Goal: Task Accomplishment & Management: Complete application form

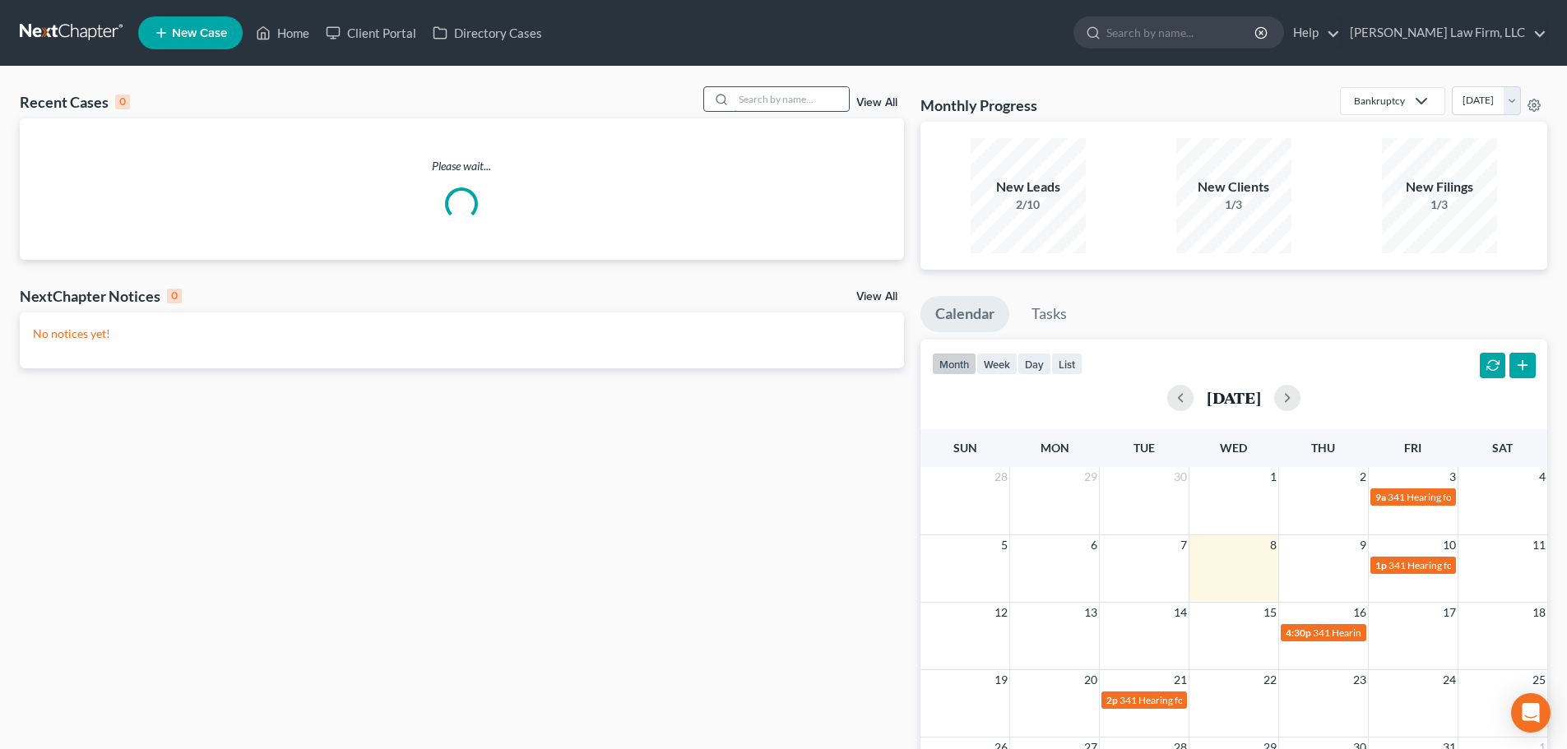
click at [805, 105] on input "search" at bounding box center [791, 99] width 115 height 24
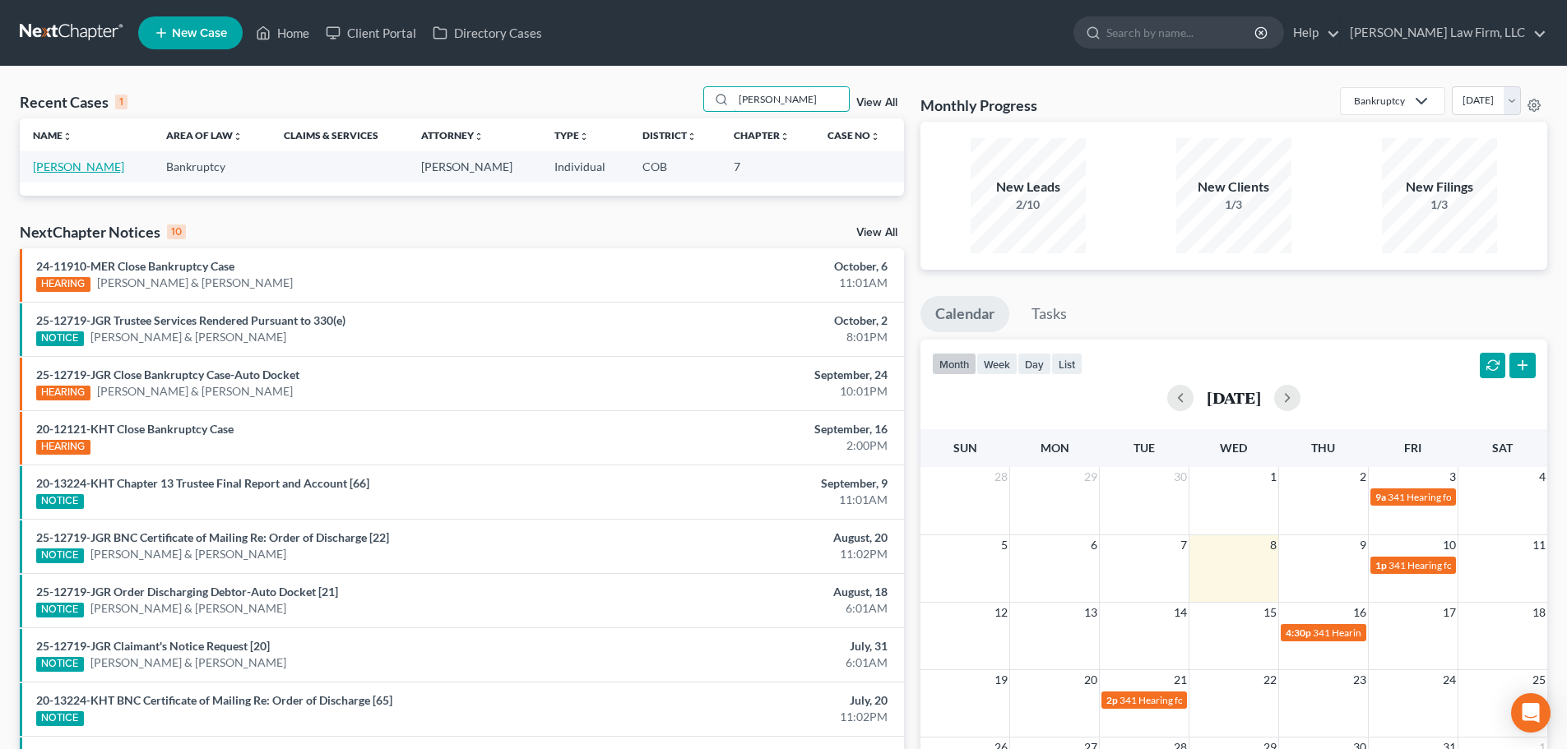
type input "[PERSON_NAME]"
click at [102, 173] on link "[PERSON_NAME]" at bounding box center [78, 167] width 91 height 14
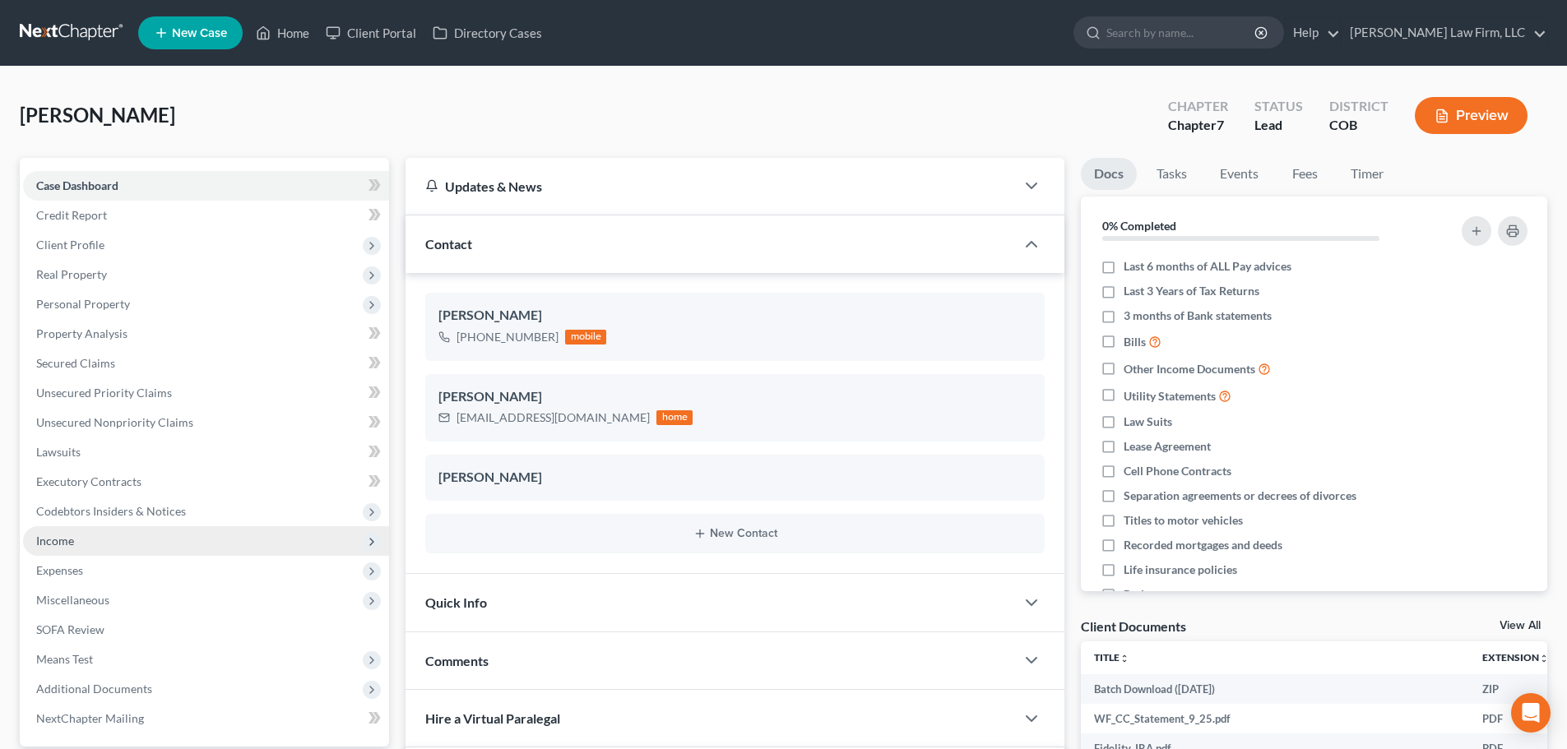
click at [104, 527] on span "Income" at bounding box center [206, 542] width 366 height 30
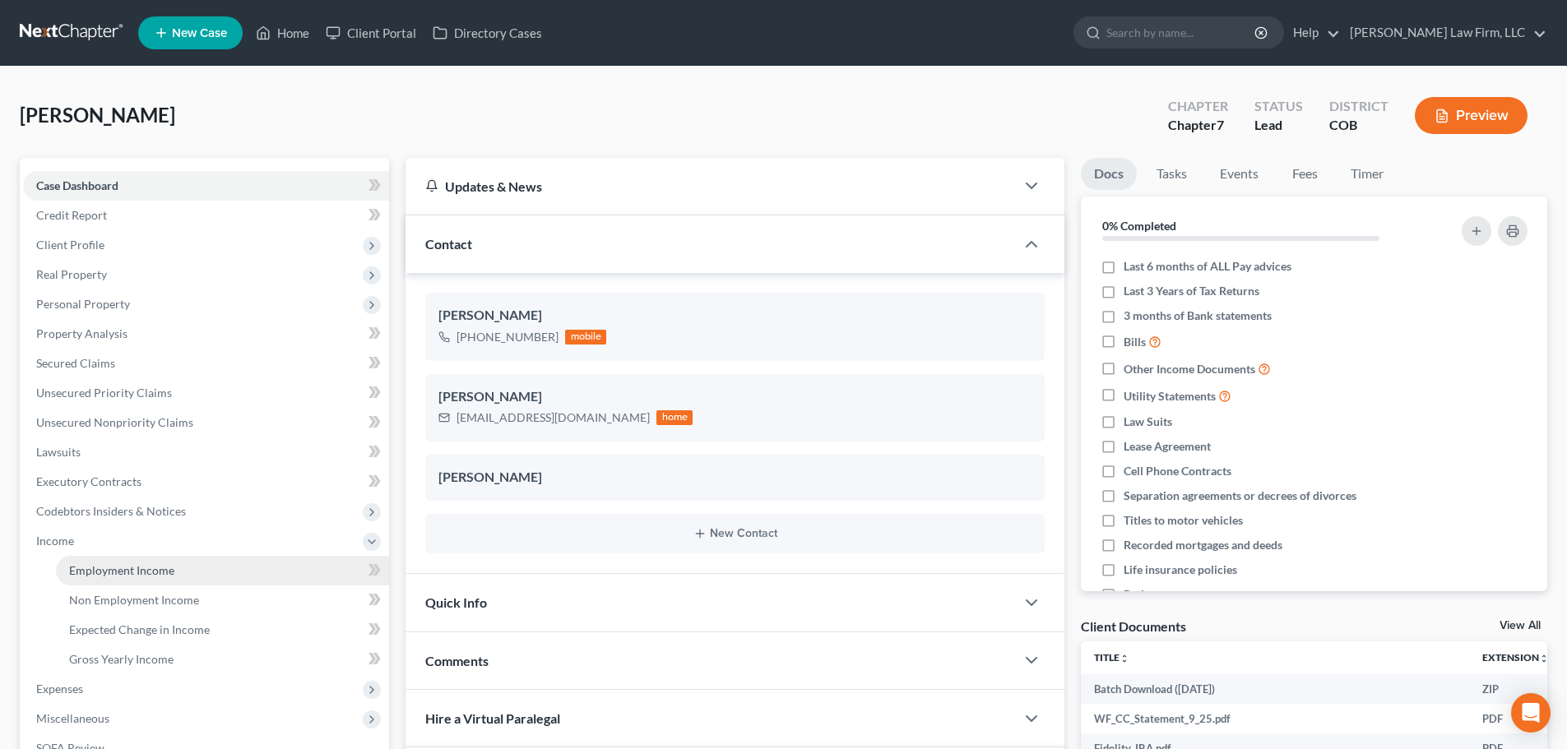
click at [115, 573] on span "Employment Income" at bounding box center [121, 571] width 105 height 14
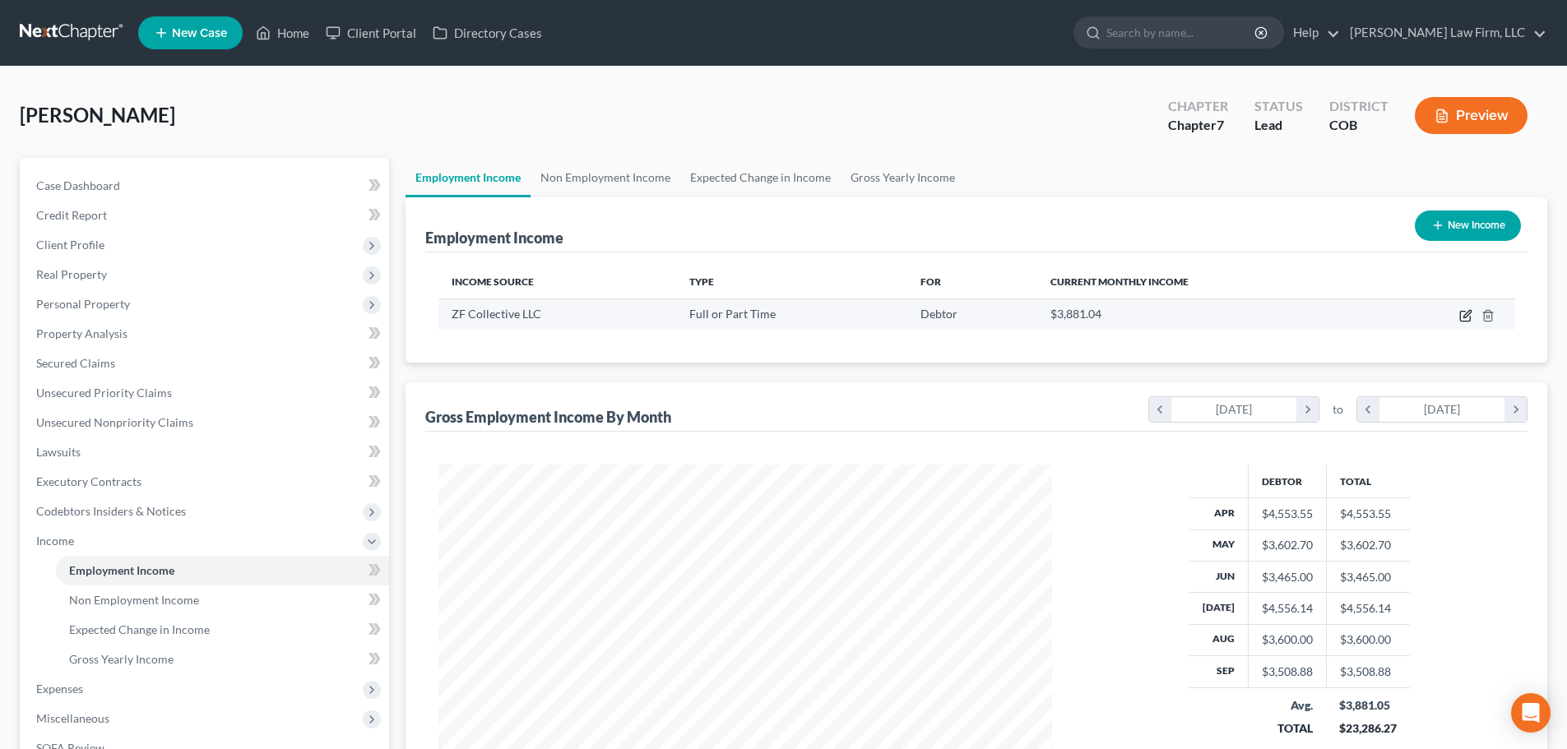
click at [1469, 315] on icon "button" at bounding box center [1467, 313] width 7 height 7
select select "0"
select select "45"
select select "3"
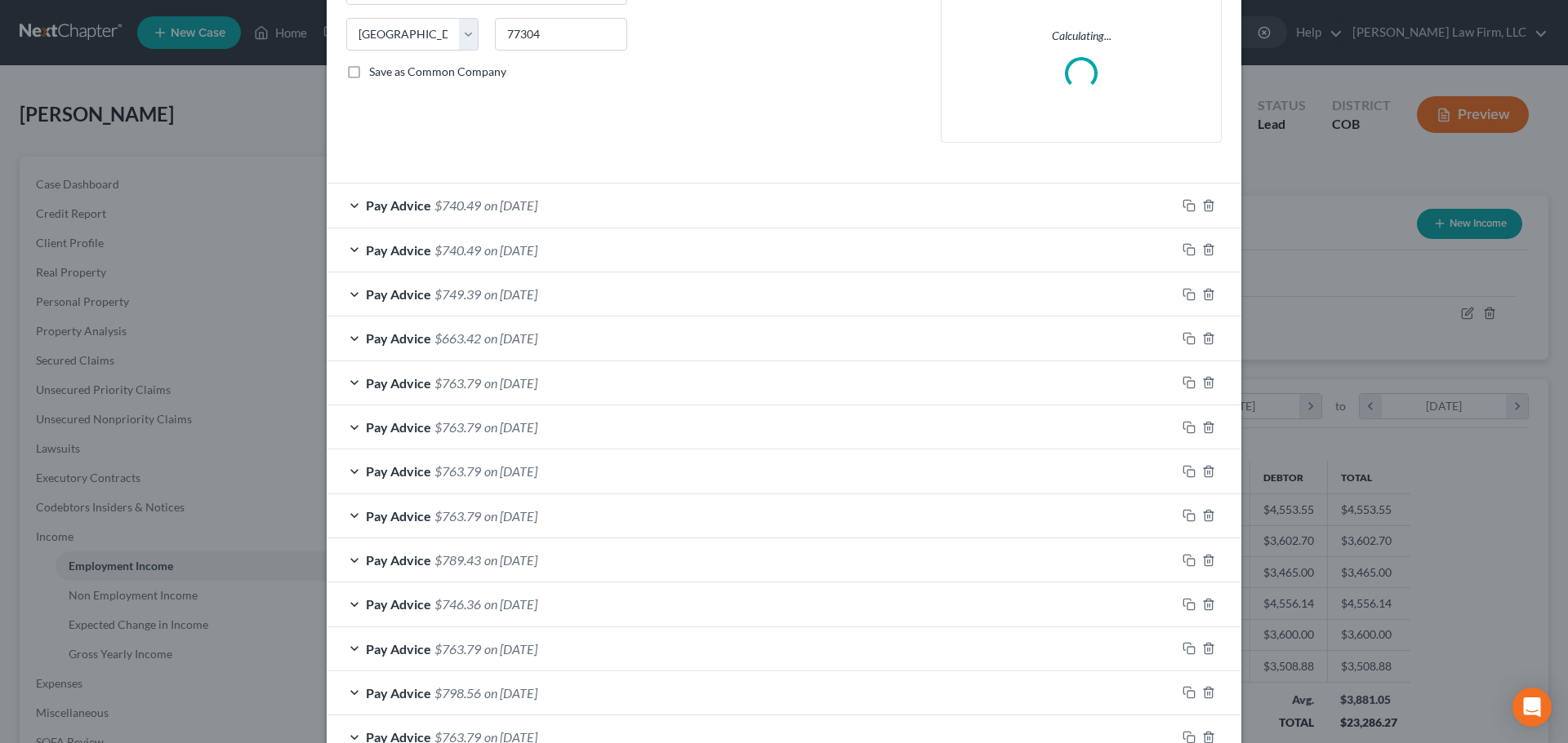
scroll to position [326, 0]
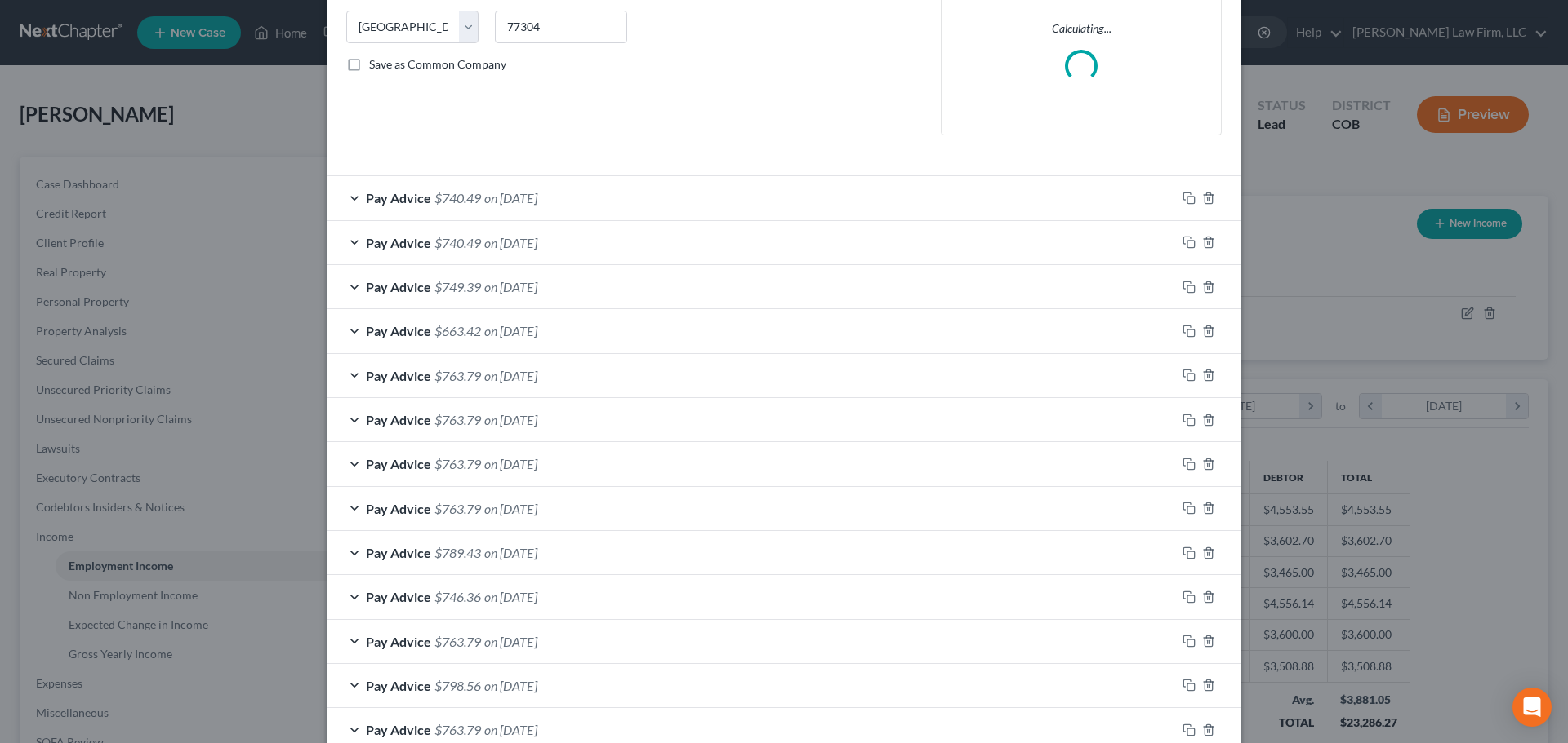
click at [601, 189] on div "Pay Advice $740.49 on [DATE]" at bounding box center [751, 198] width 849 height 44
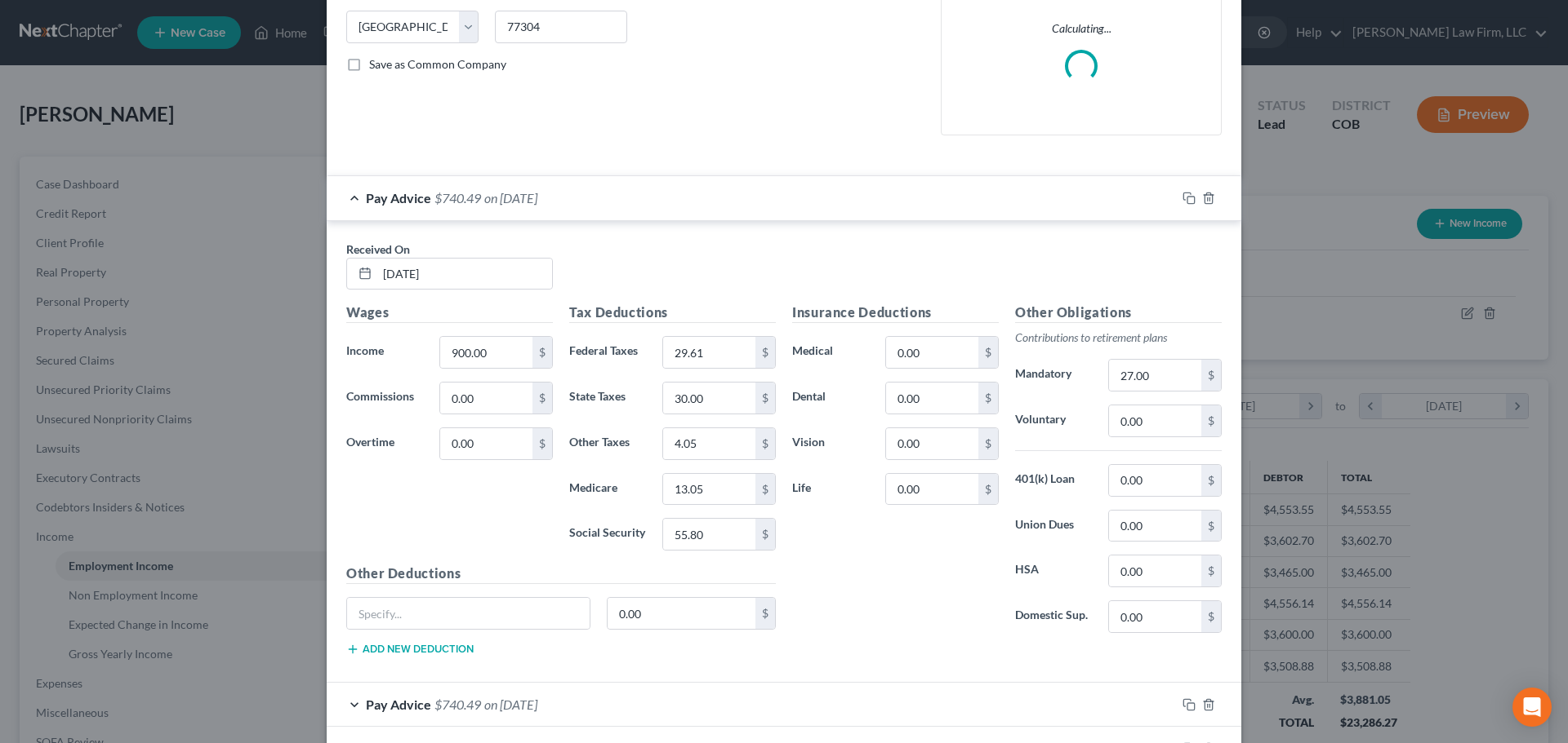
click at [601, 189] on div "Pay Advice $740.49 on [DATE]" at bounding box center [751, 198] width 849 height 44
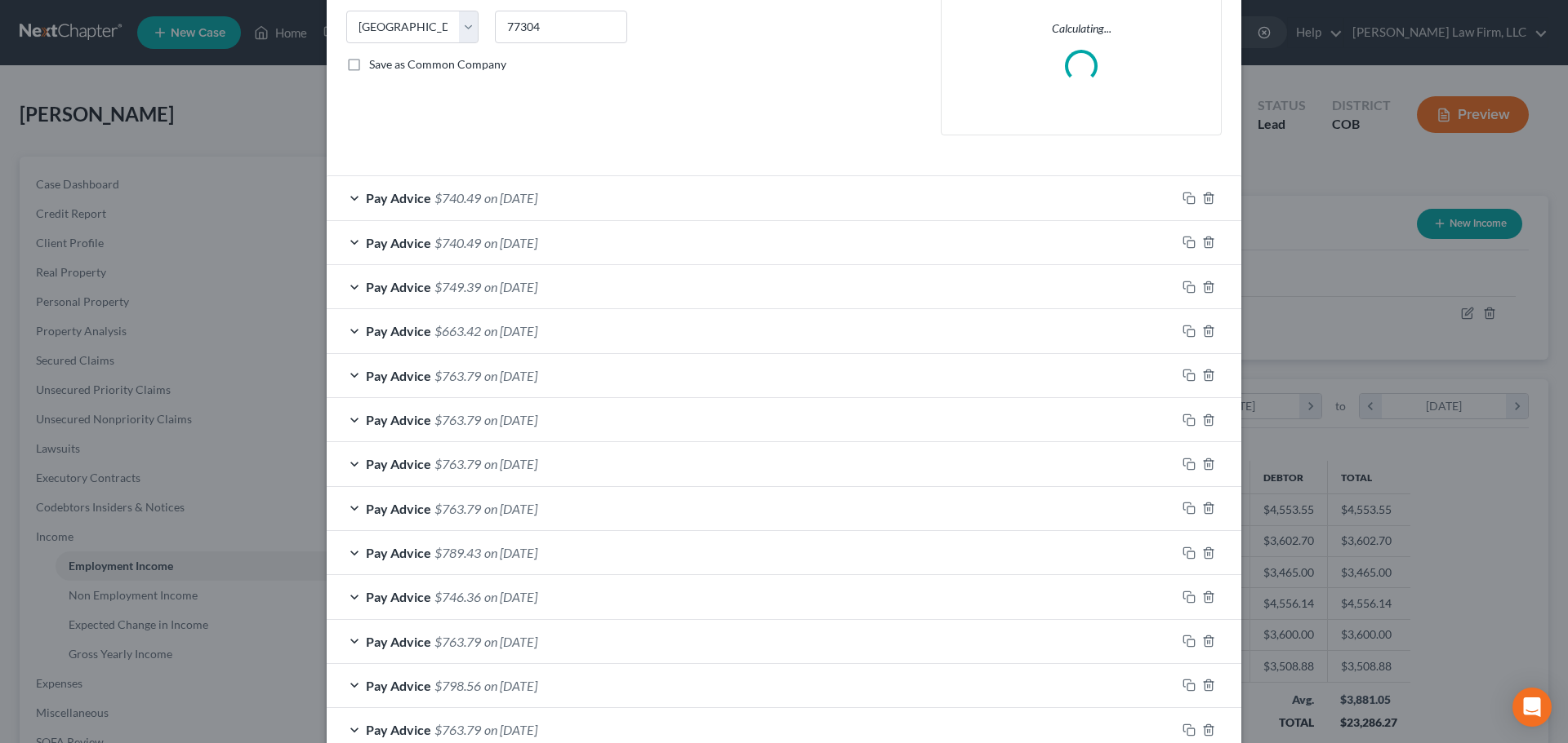
scroll to position [408, 0]
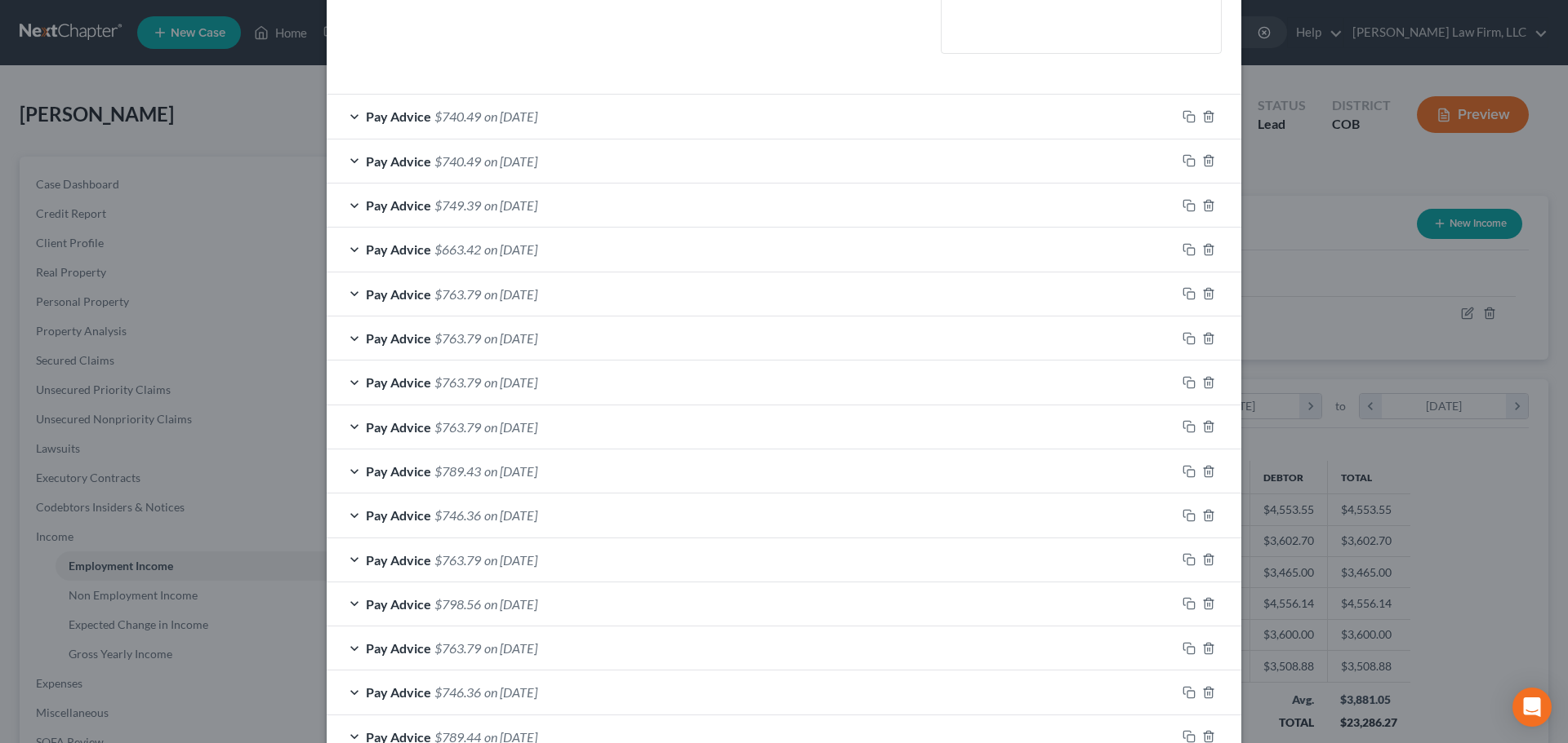
click at [587, 296] on div "Pay Advice $763.79 on [DATE]" at bounding box center [751, 295] width 849 height 44
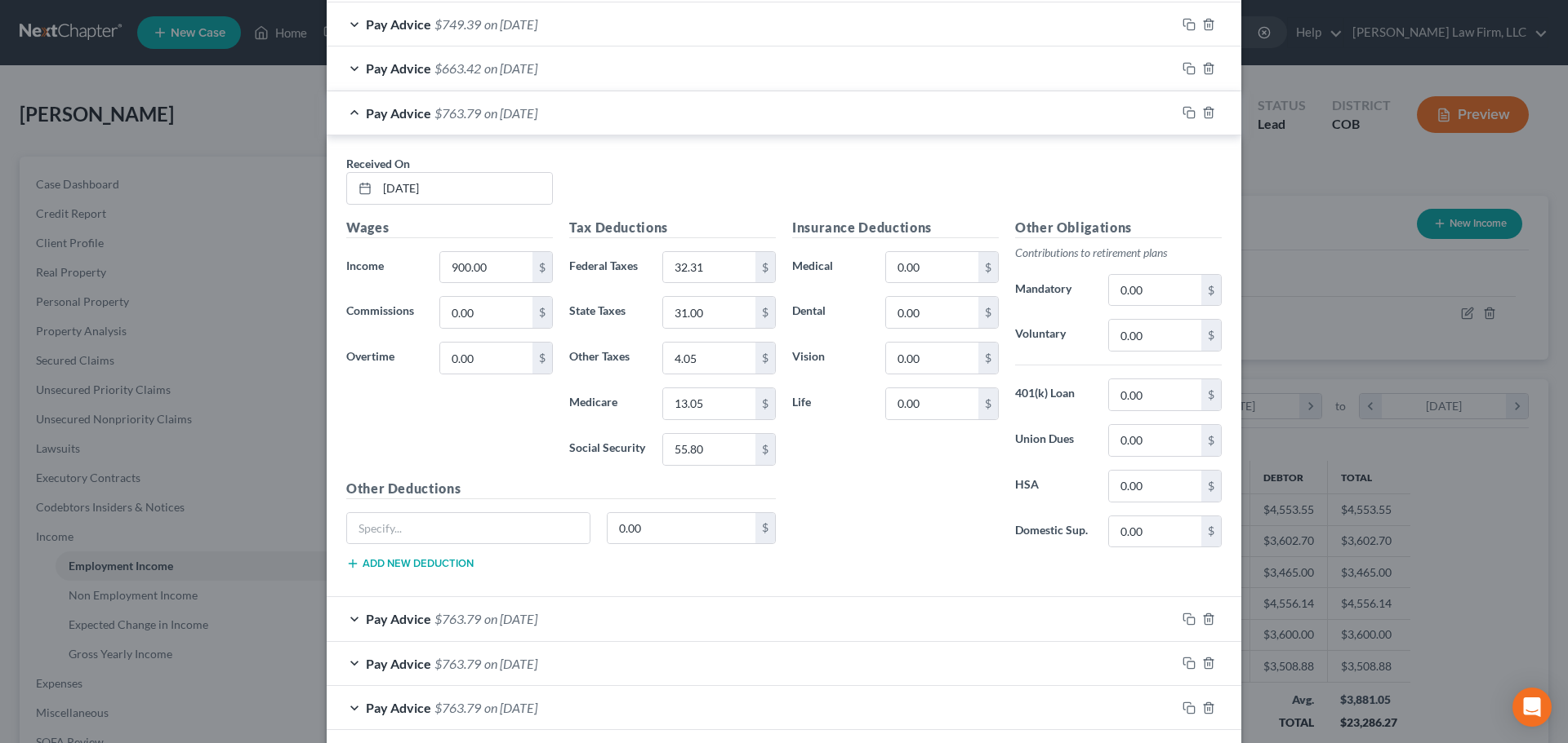
scroll to position [571, 0]
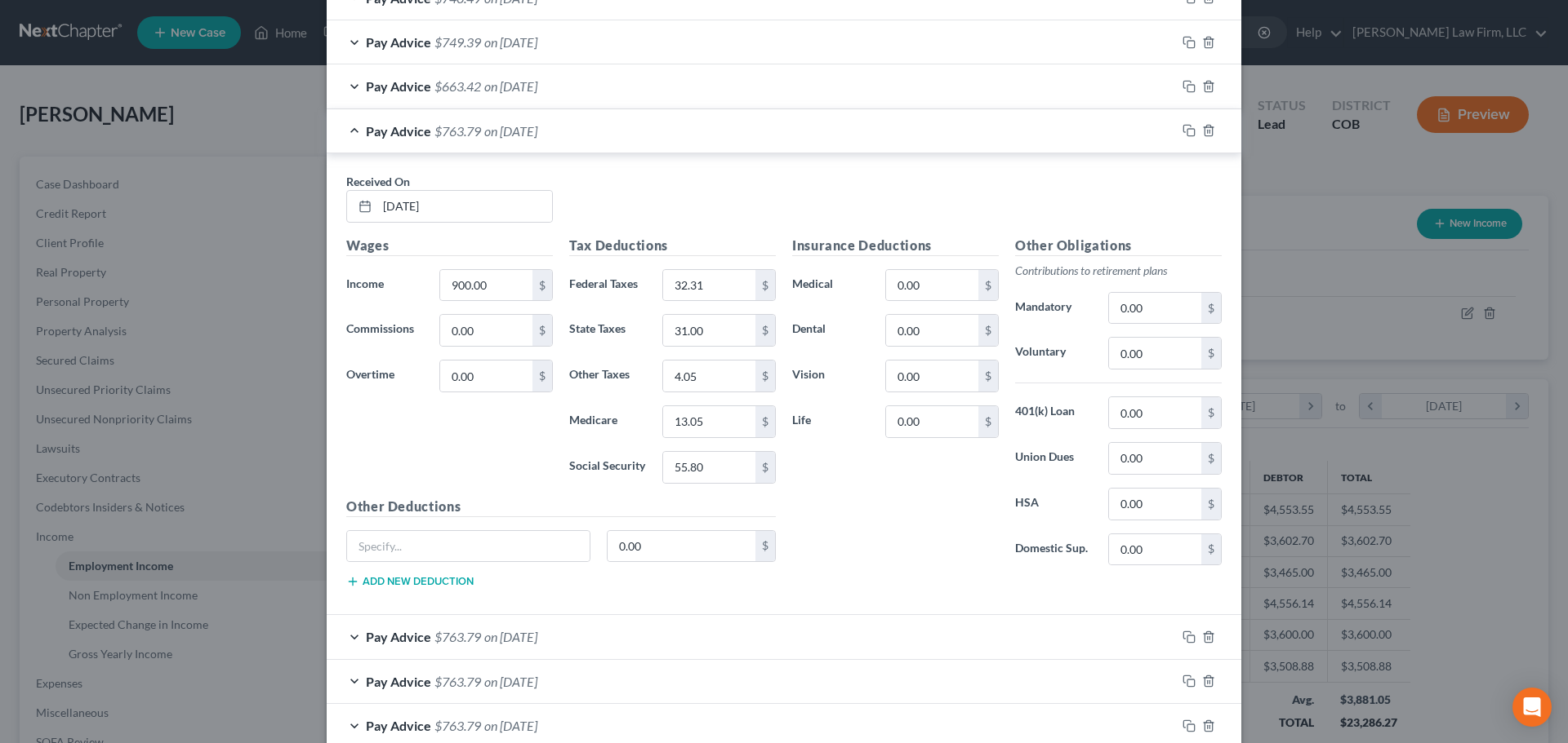
click at [576, 136] on div "Pay Advice $763.79 on [DATE]" at bounding box center [751, 131] width 849 height 44
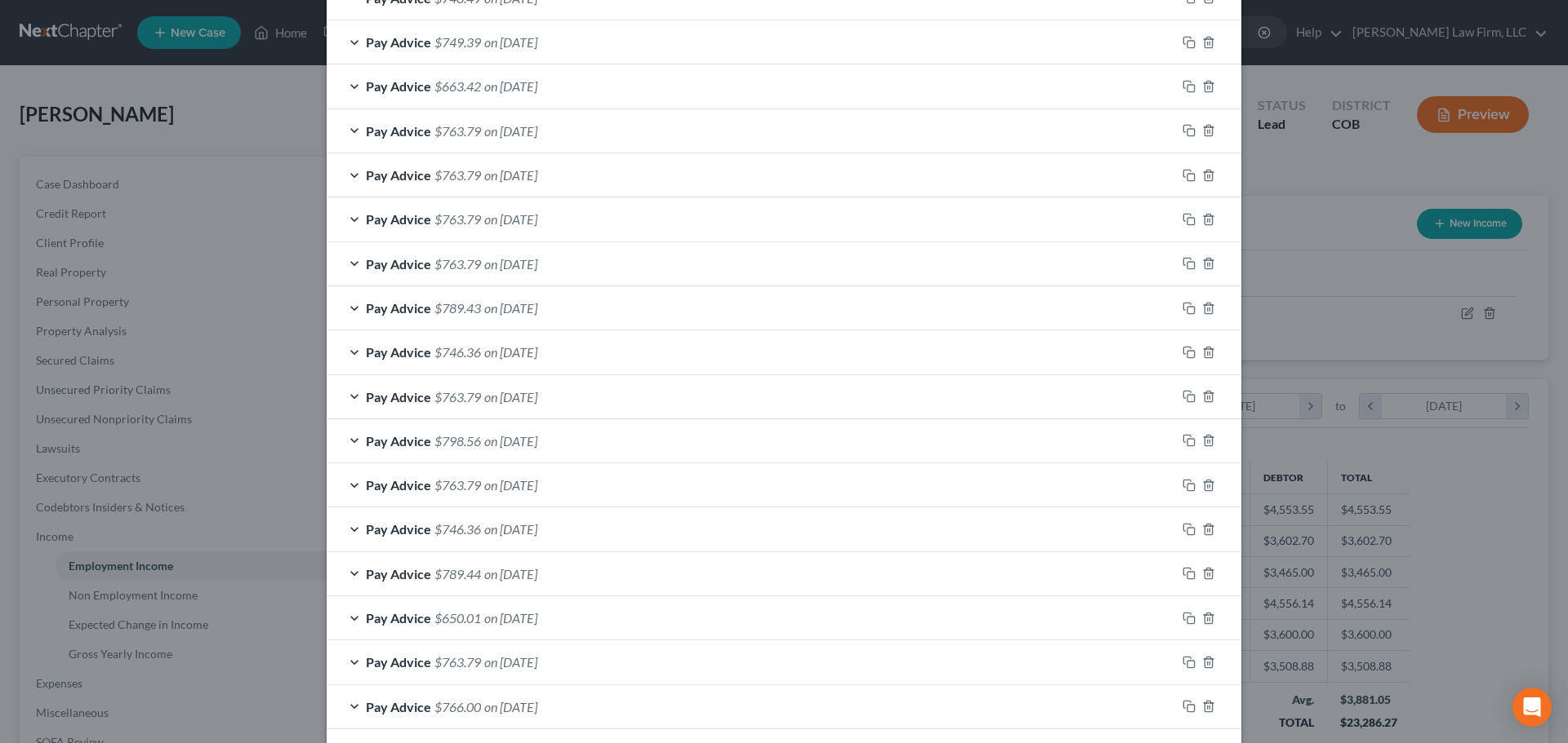
click at [537, 402] on span "on [DATE]" at bounding box center [510, 397] width 53 height 16
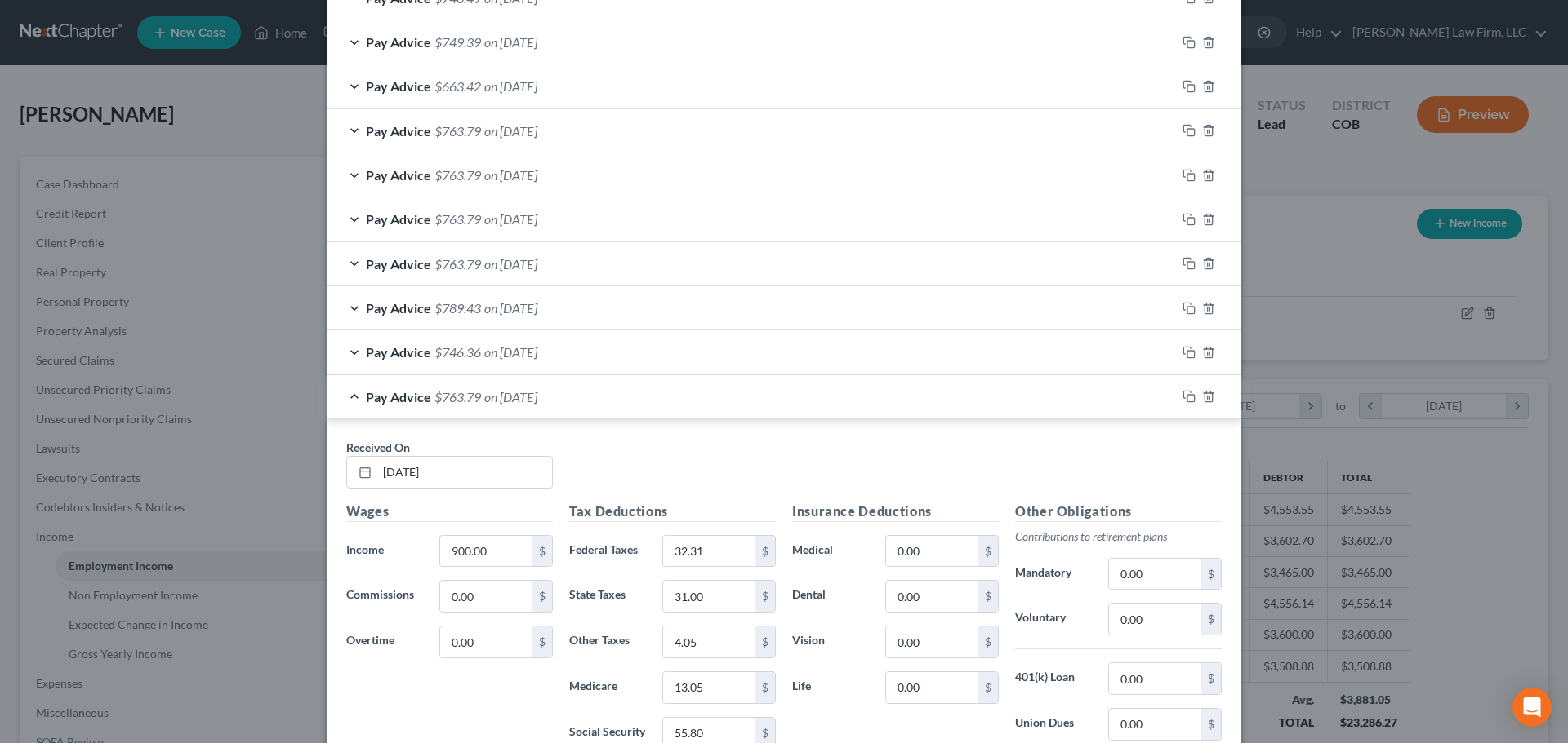
click at [537, 403] on span "on [DATE]" at bounding box center [510, 397] width 53 height 16
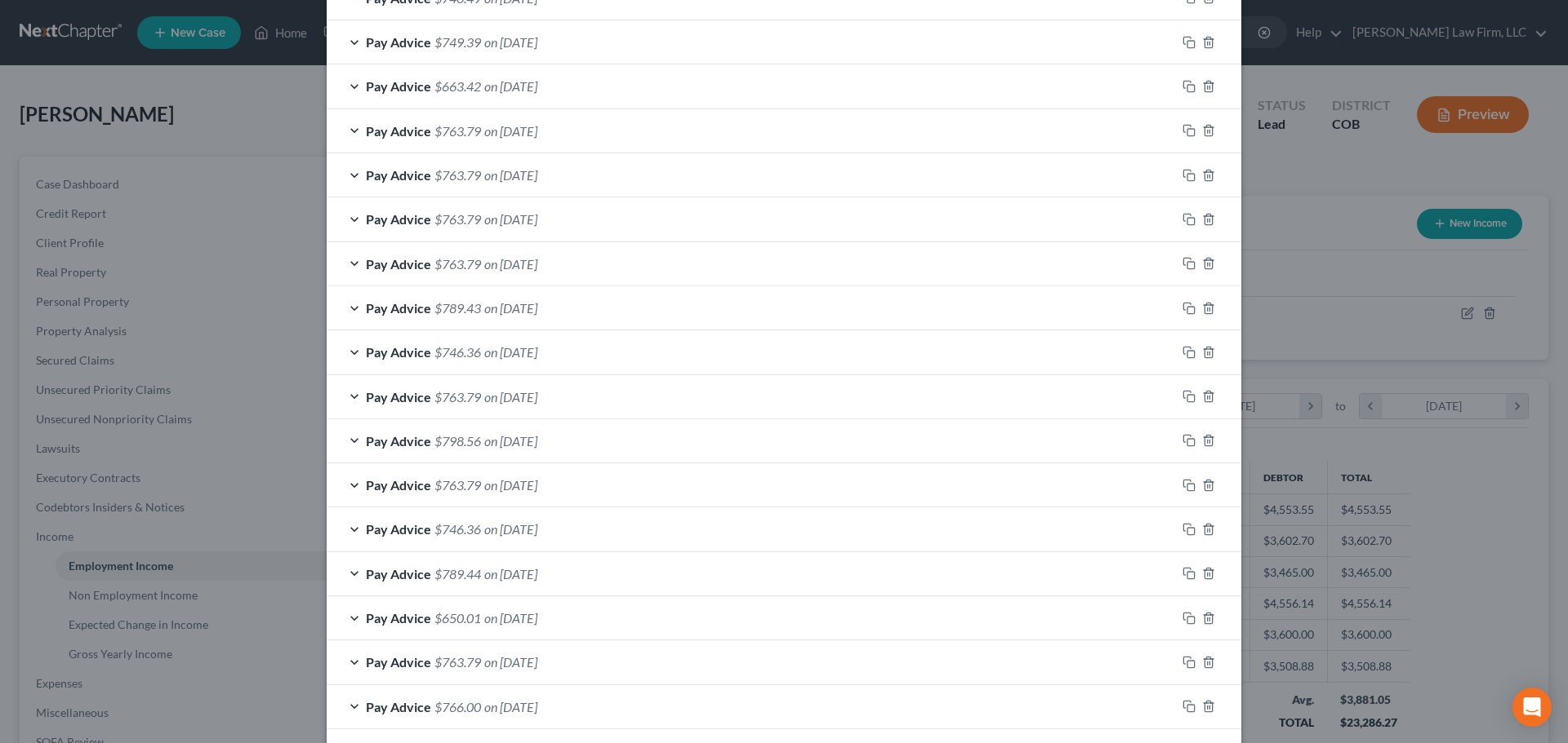
click at [537, 303] on span "on [DATE]" at bounding box center [510, 309] width 53 height 16
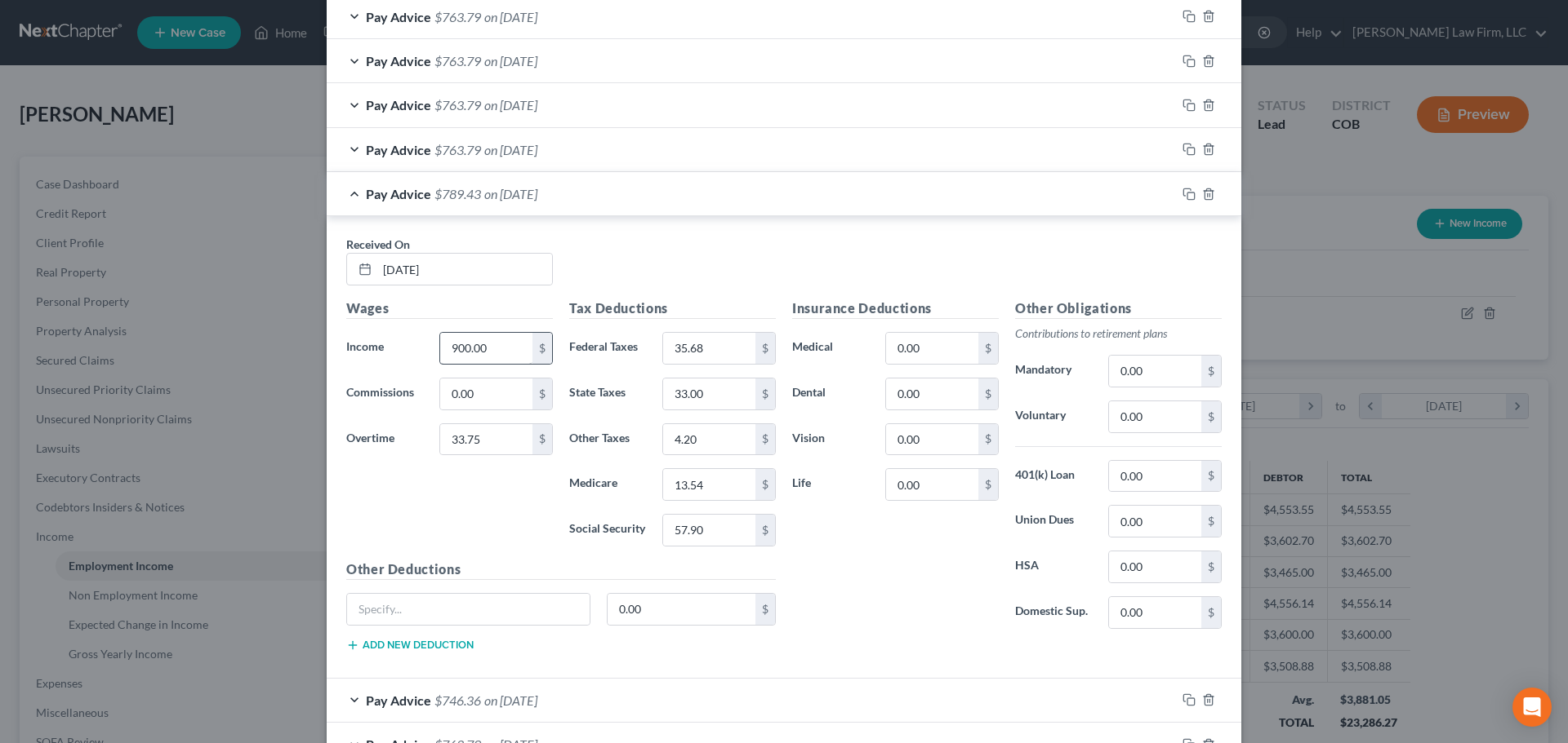
scroll to position [784, 0]
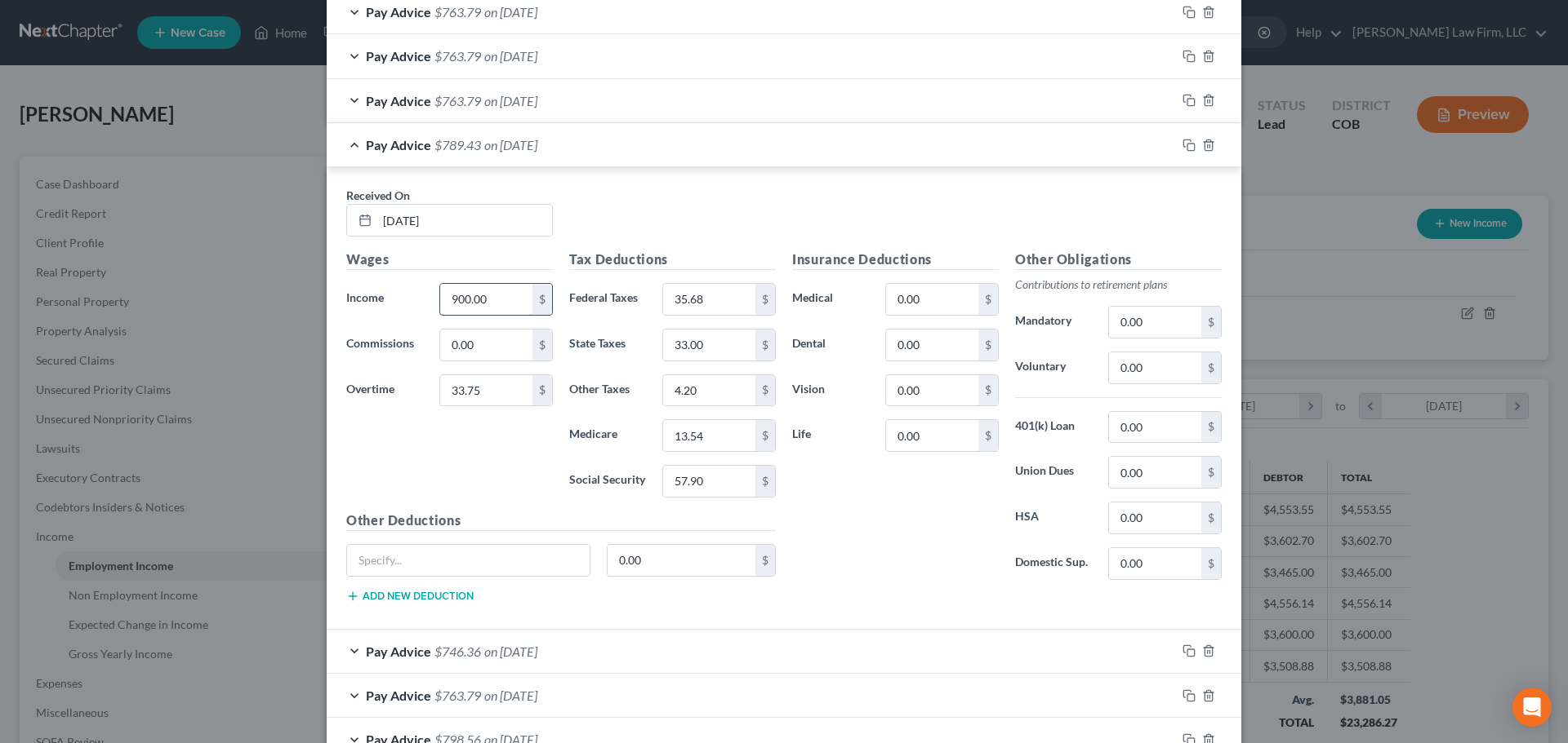
click at [473, 298] on input "900.00" at bounding box center [485, 299] width 92 height 31
click at [412, 412] on div "Wages Income * 900.00 $ Commissions 0.00 $ Overtime 33.75 $" at bounding box center [450, 380] width 223 height 261
click at [467, 384] on input "33.75" at bounding box center [485, 390] width 92 height 31
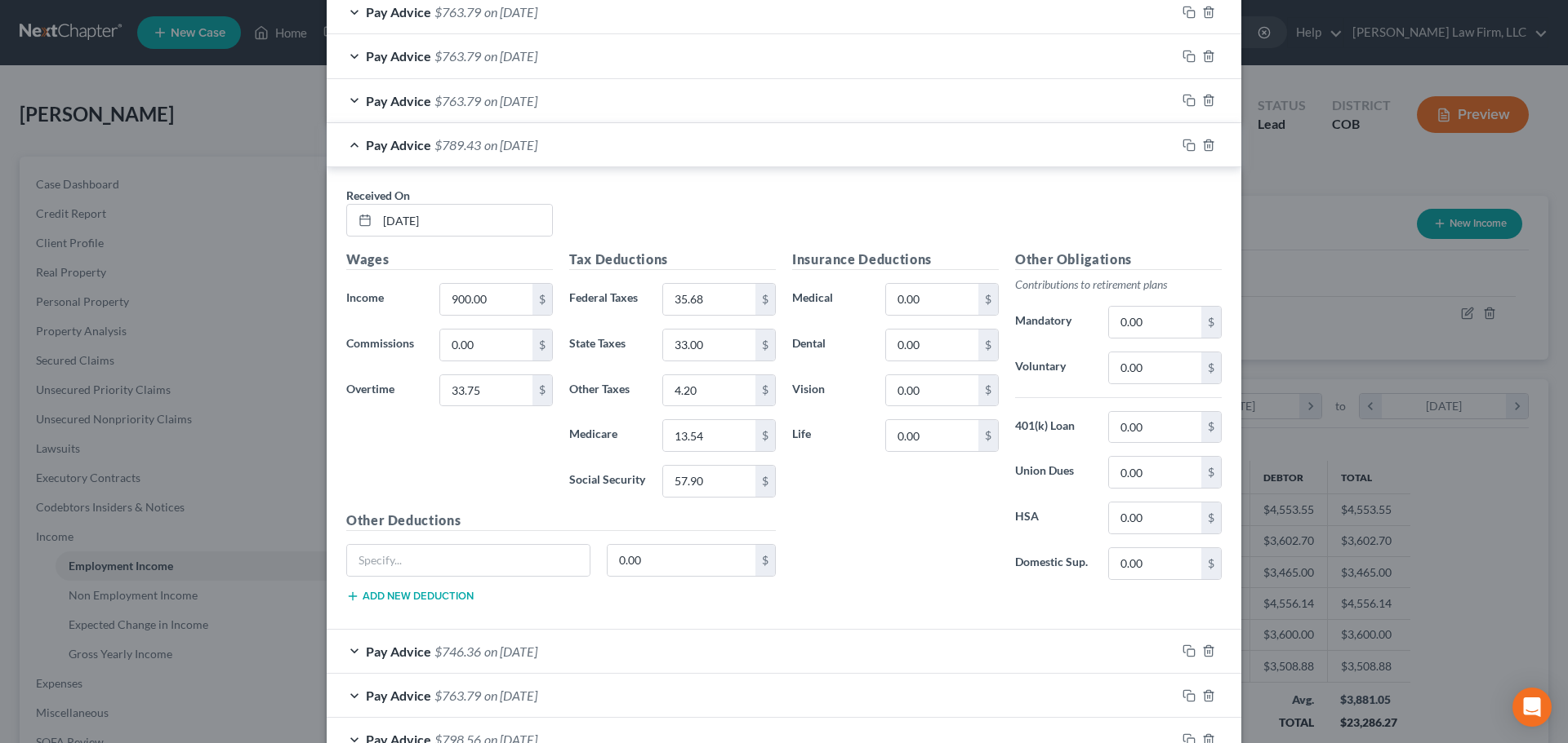
click at [444, 430] on div "Wages Income * 900.00 $ Commissions 0.00 $ Overtime 33.75 $" at bounding box center [450, 380] width 223 height 261
click at [541, 161] on div "Pay Advice $789.43 on [DATE]" at bounding box center [751, 145] width 849 height 44
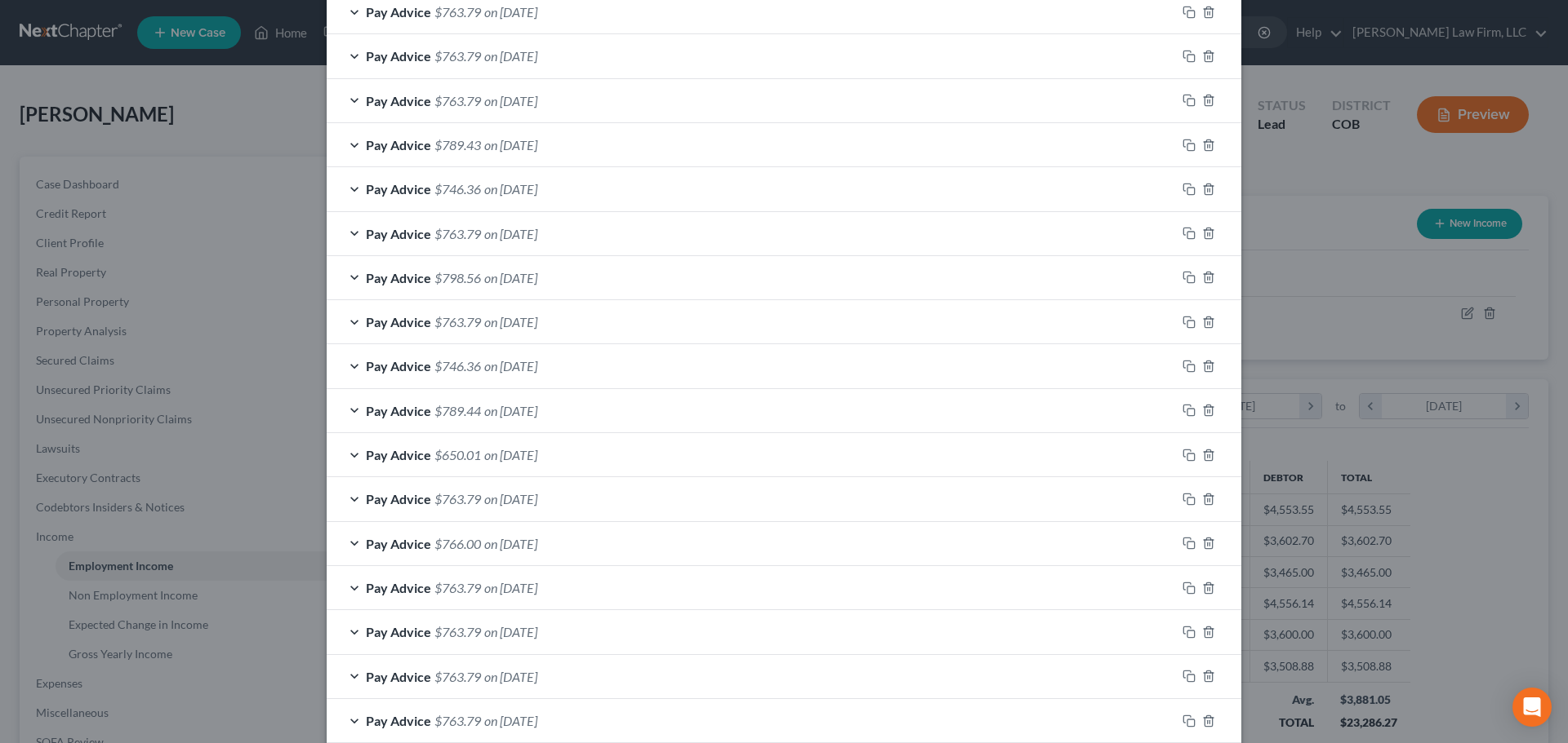
scroll to position [457, 0]
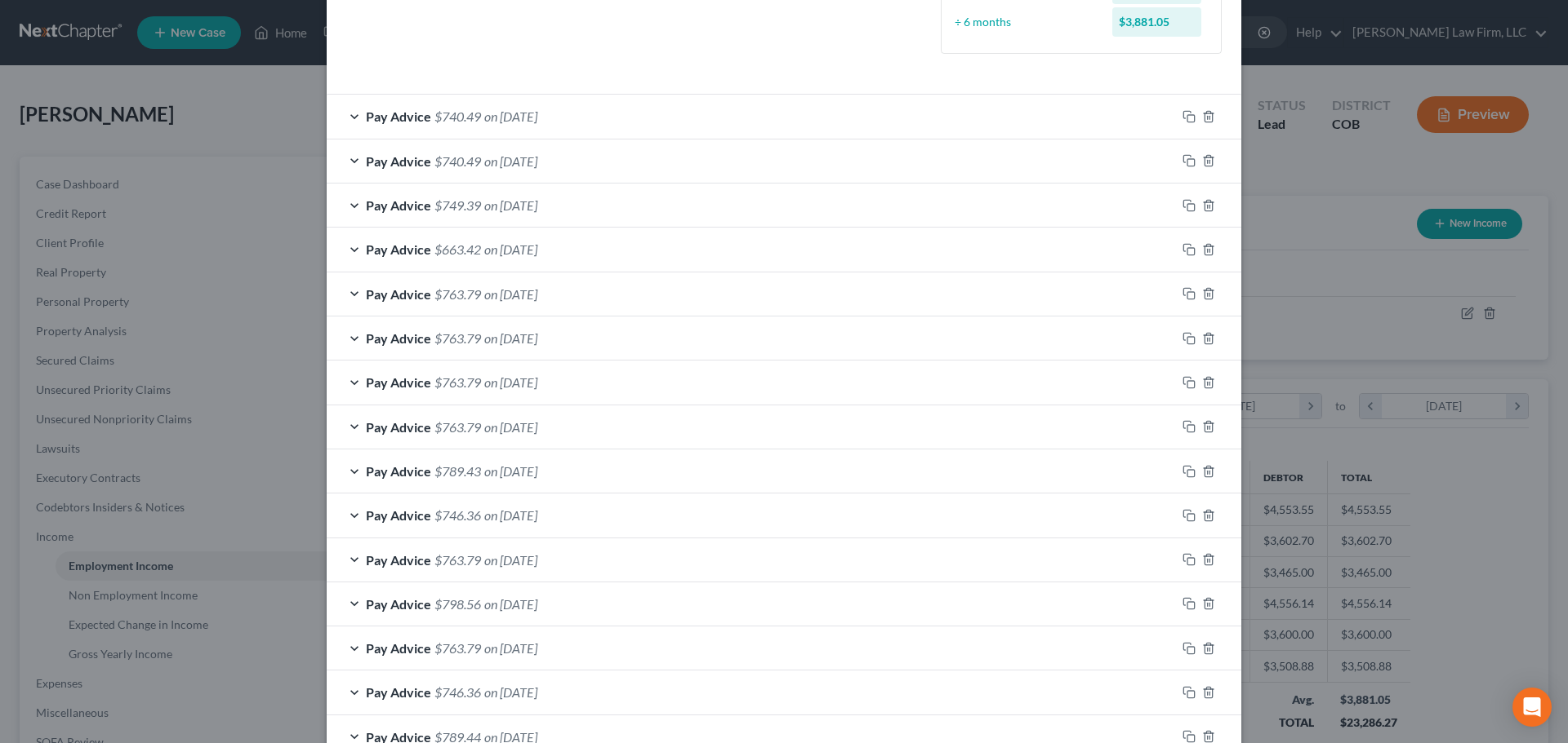
click at [1371, 264] on div "Edit Income Source × Employment Type * Select Full or [DEMOGRAPHIC_DATA] Employ…" at bounding box center [784, 371] width 1568 height 743
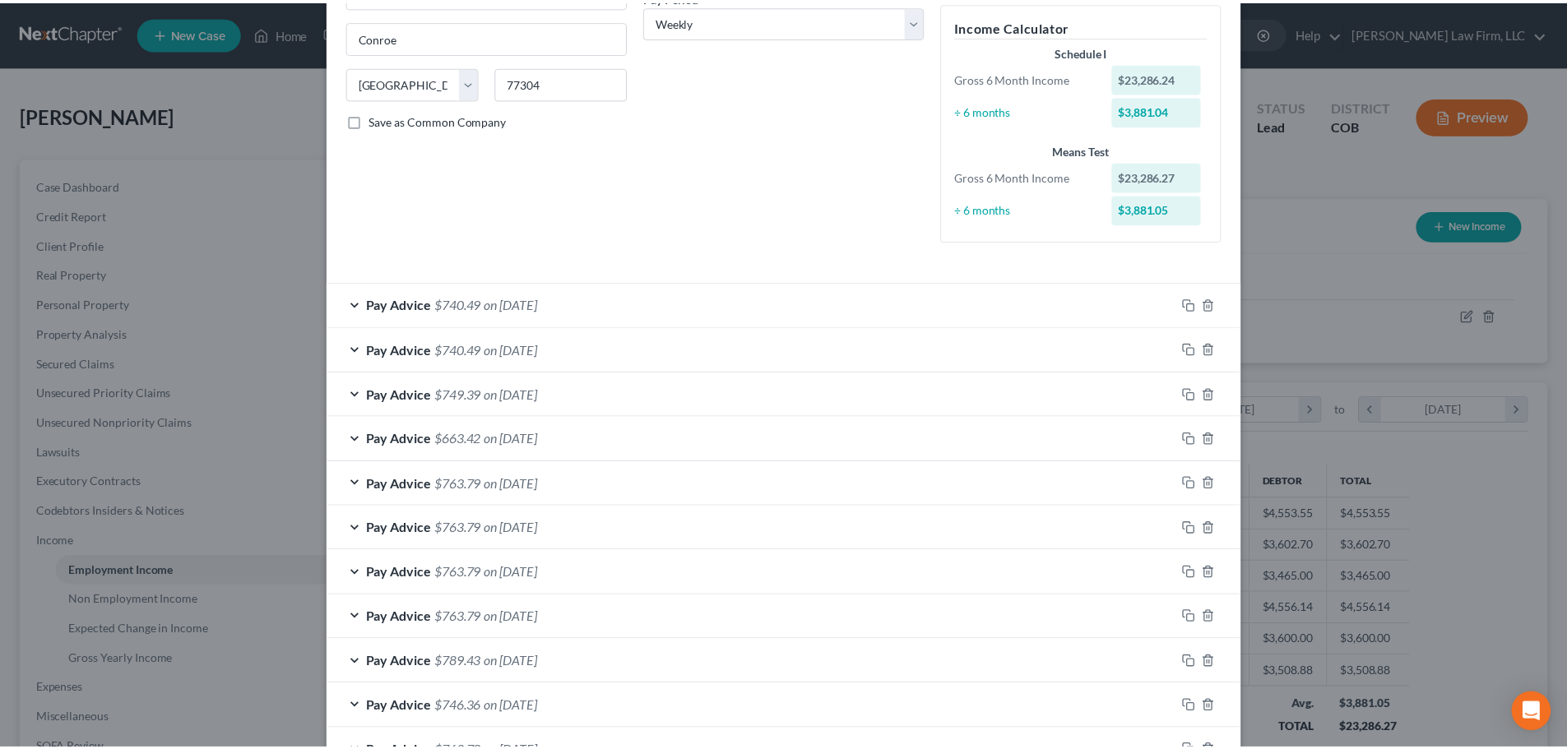
scroll to position [0, 0]
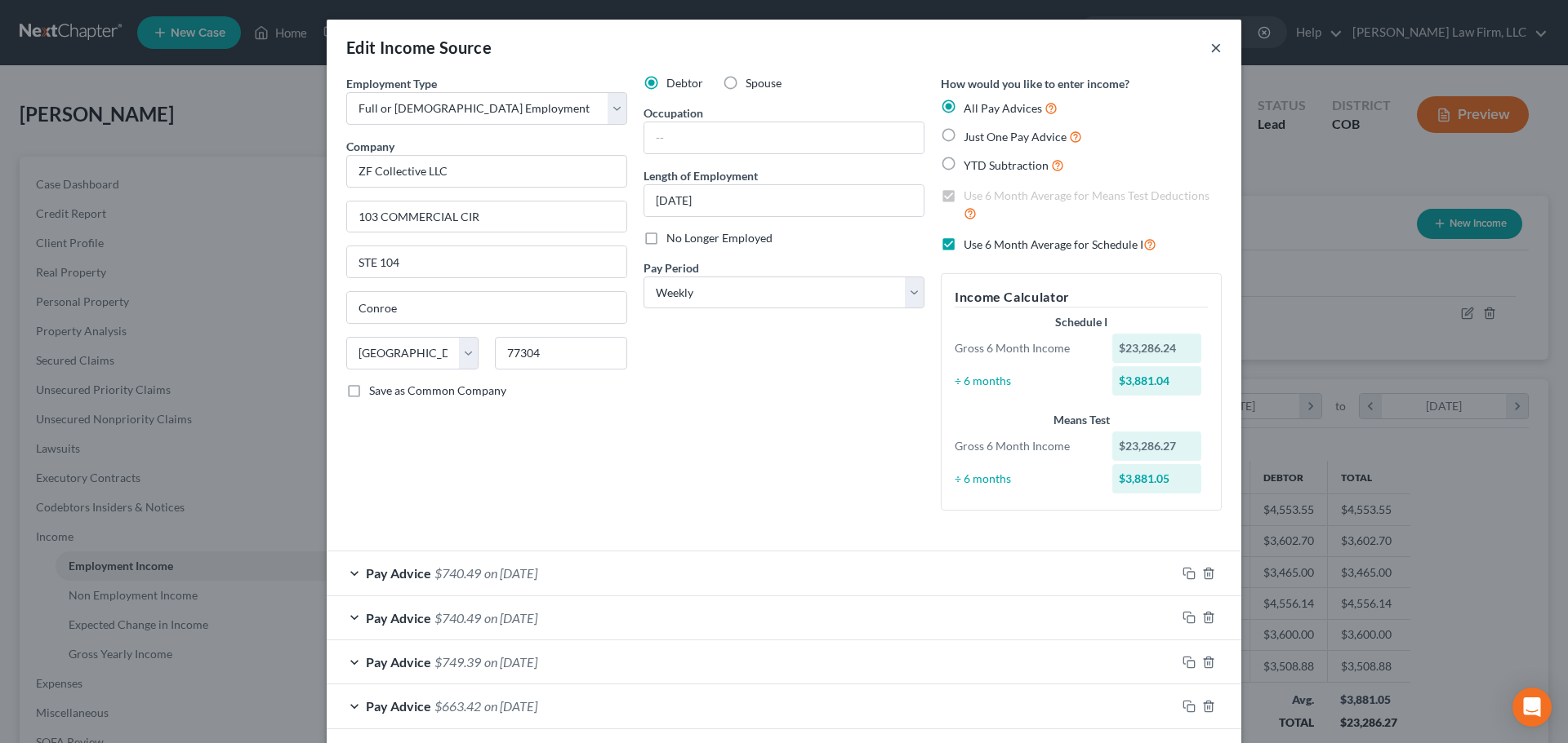
click at [1210, 40] on button "×" at bounding box center [1216, 48] width 12 height 20
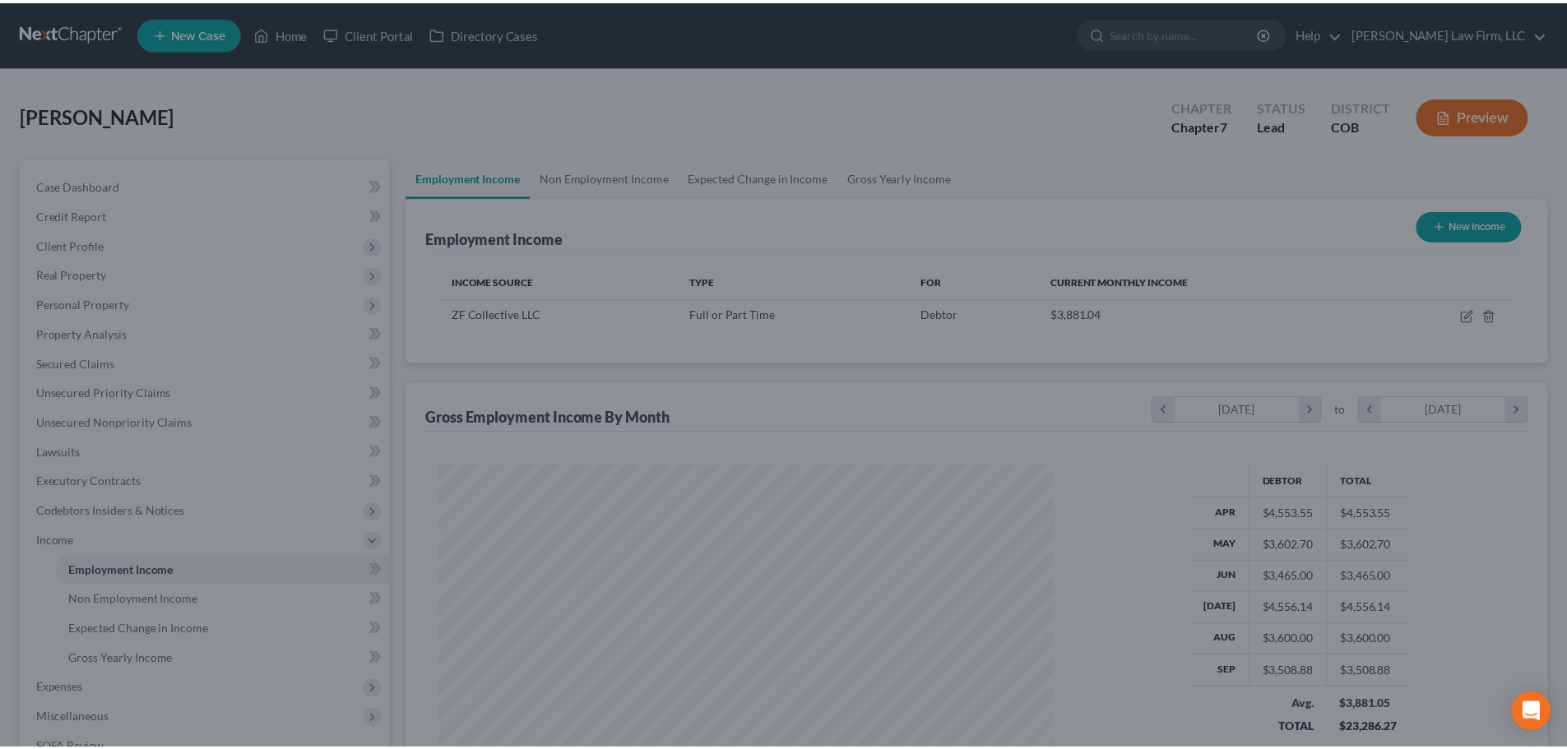
scroll to position [822385, 822045]
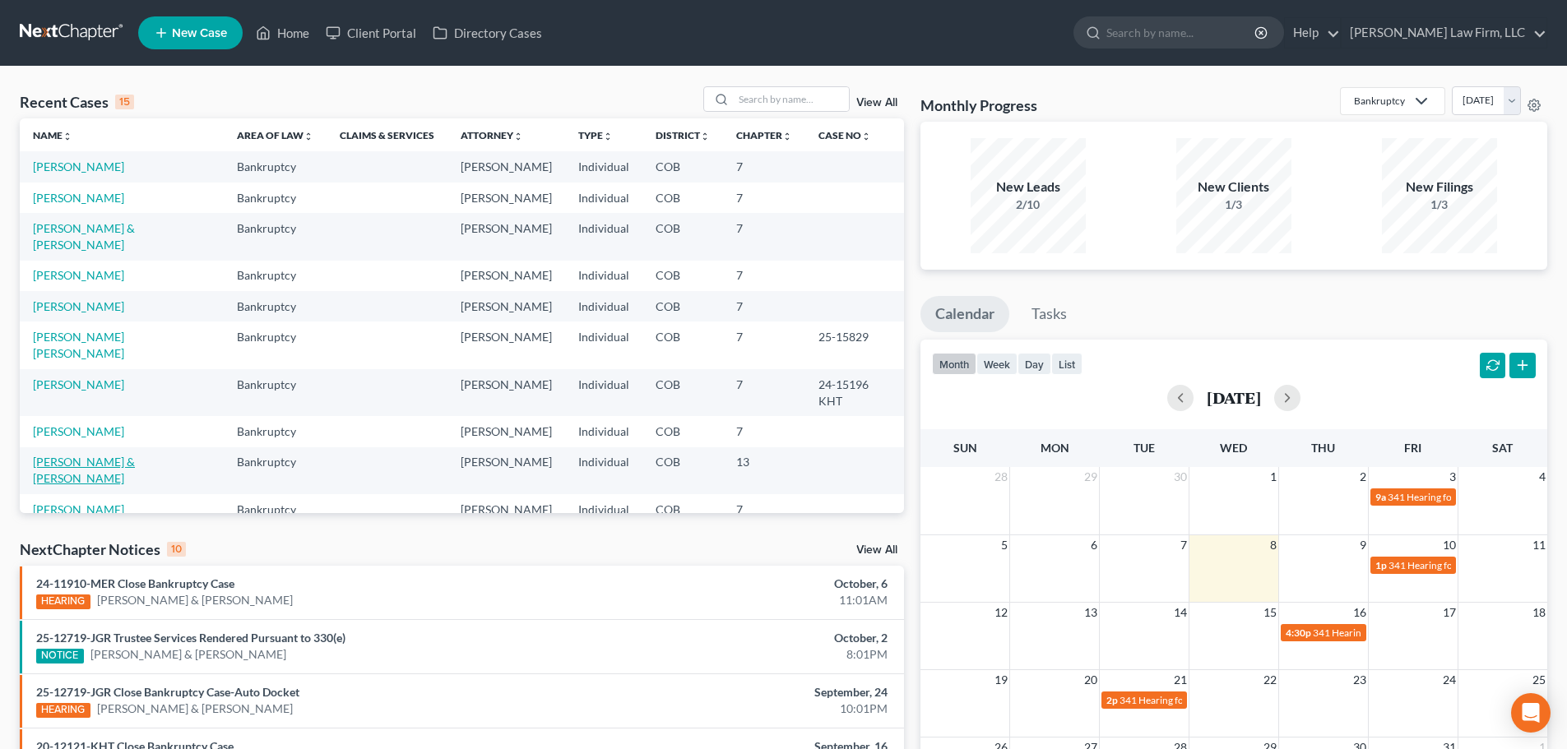
click at [133, 455] on link "[PERSON_NAME] & [PERSON_NAME]" at bounding box center [84, 470] width 102 height 30
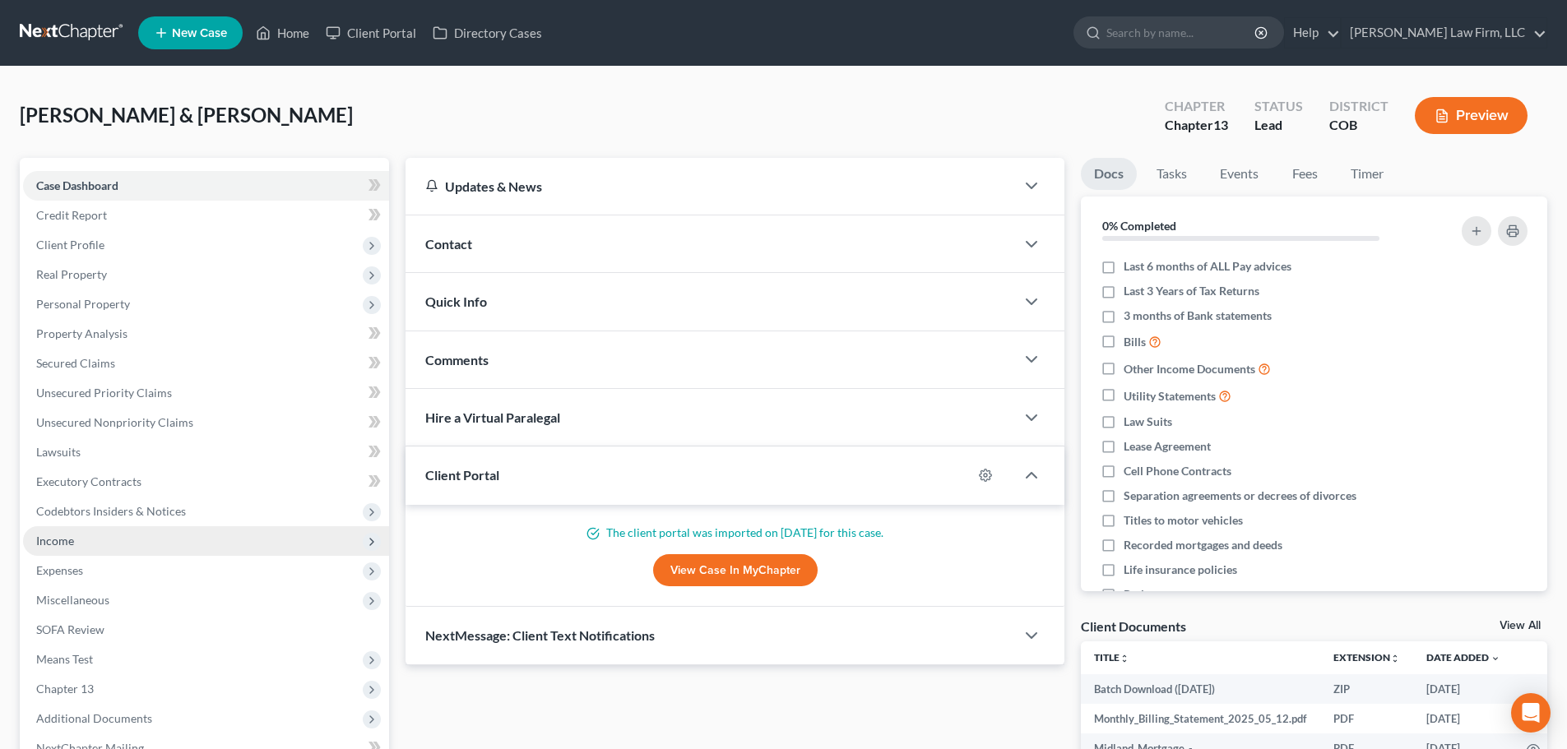
click at [98, 548] on span "Income" at bounding box center [206, 542] width 366 height 30
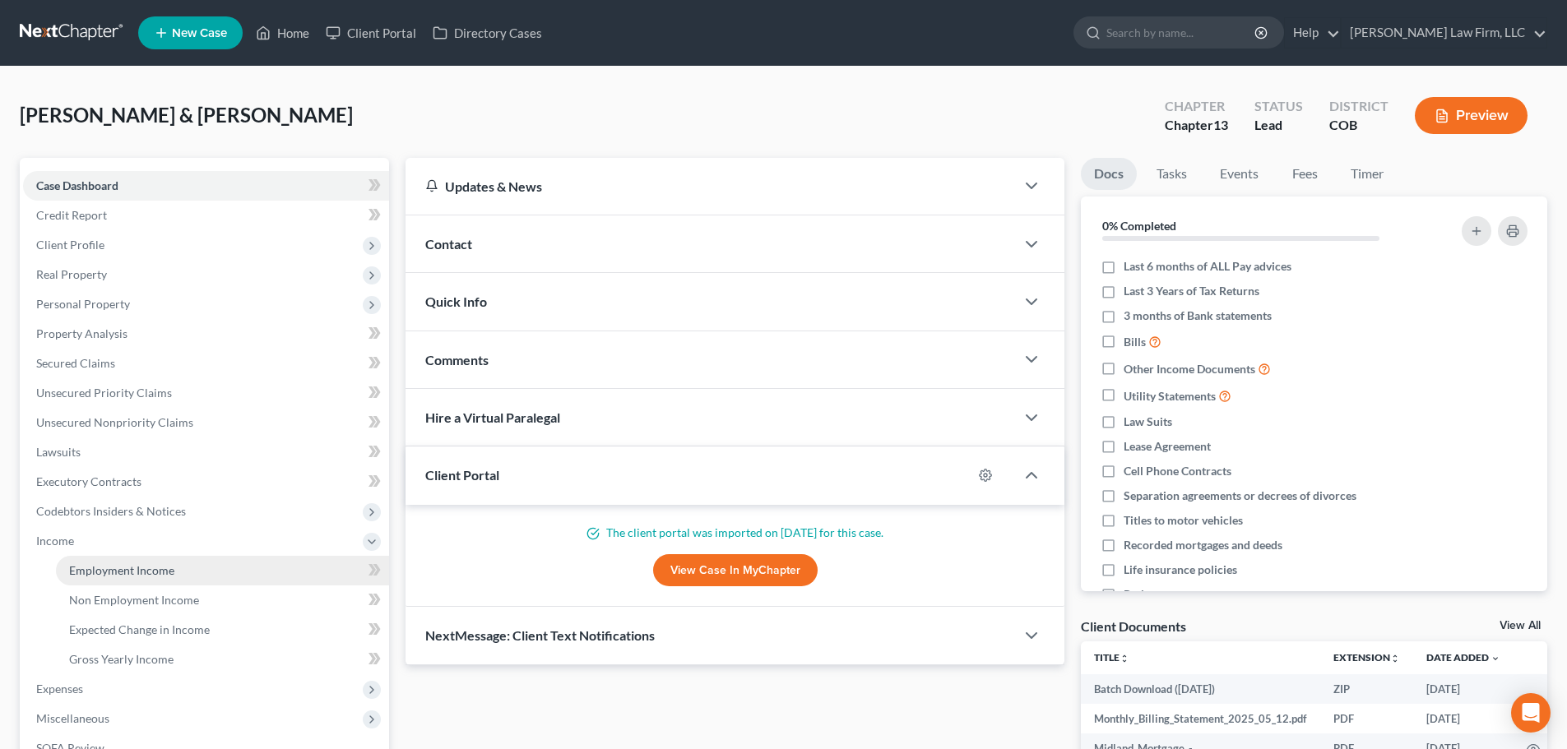
click at [121, 577] on span "Employment Income" at bounding box center [121, 571] width 105 height 14
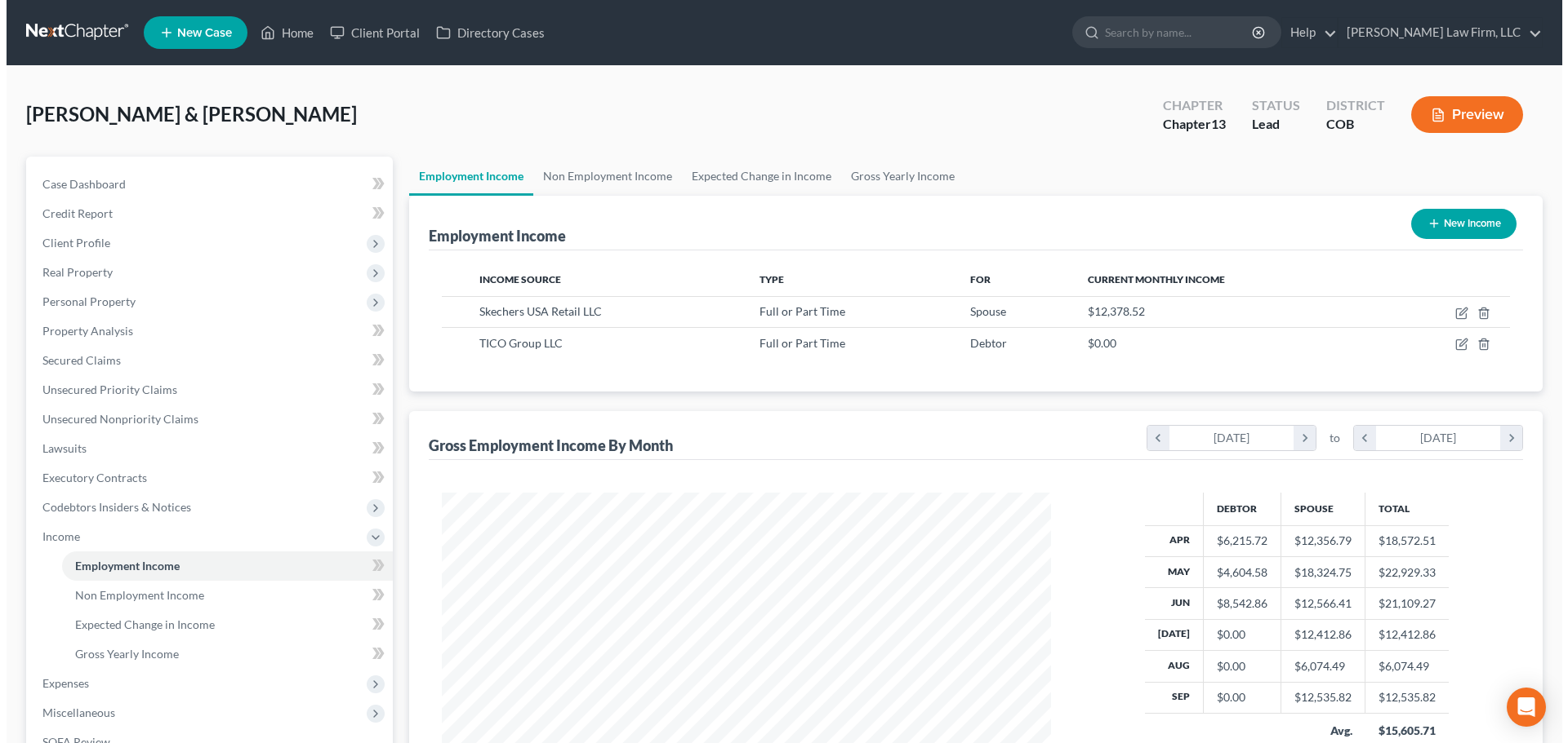
scroll to position [305, 642]
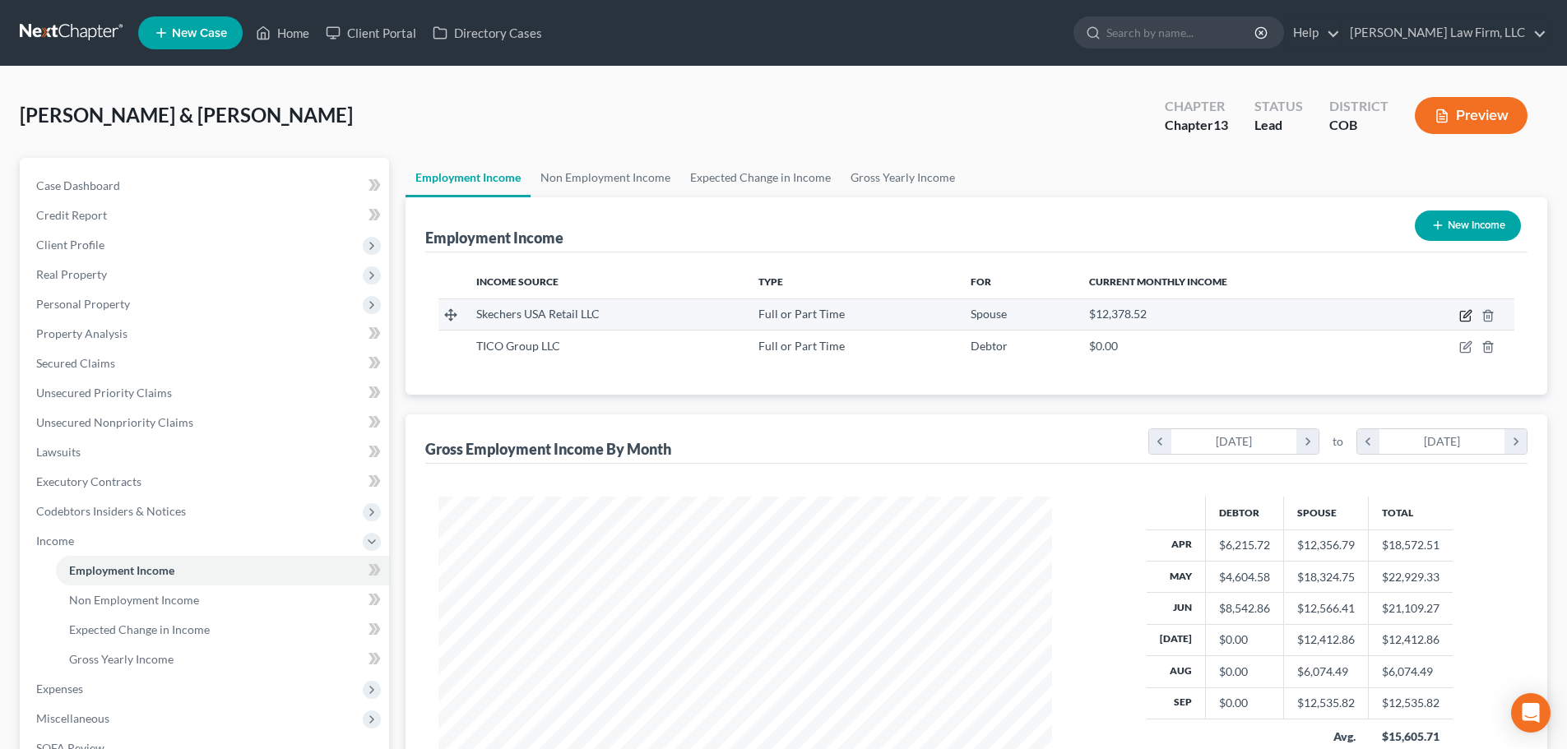
click at [1469, 319] on icon "button" at bounding box center [1465, 315] width 13 height 13
select select "0"
select select "4"
select select "2"
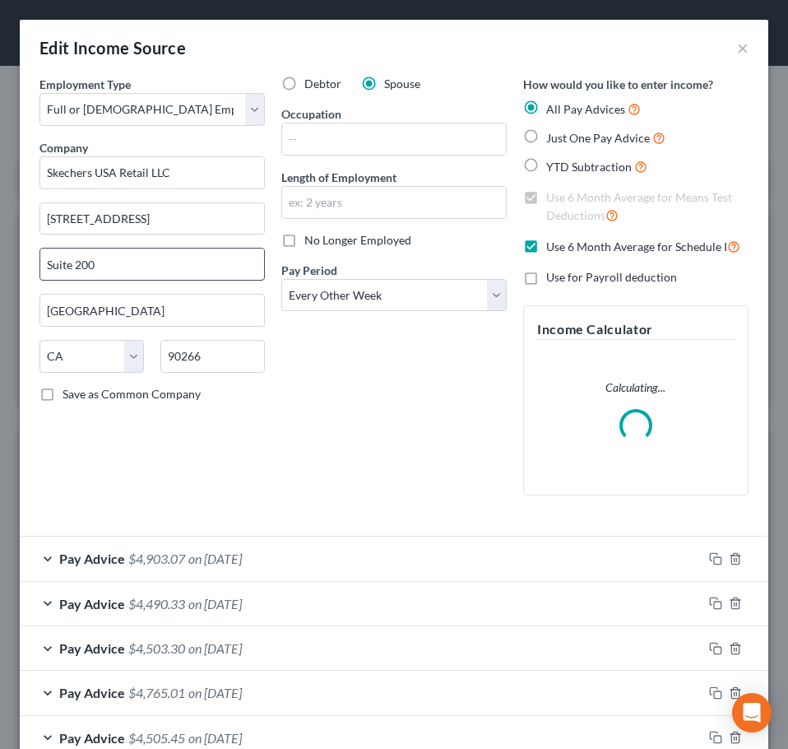
scroll to position [341, 716]
click at [342, 433] on div "Debtor Spouse Occupation Length of Employment No Longer Employed Pay Period * S…" at bounding box center [394, 292] width 242 height 433
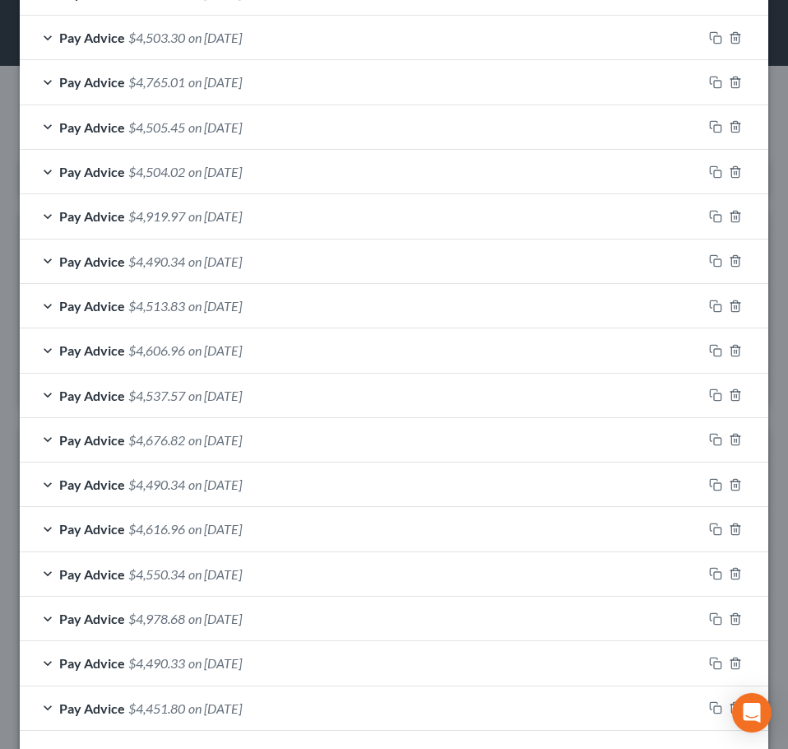
scroll to position [739, 0]
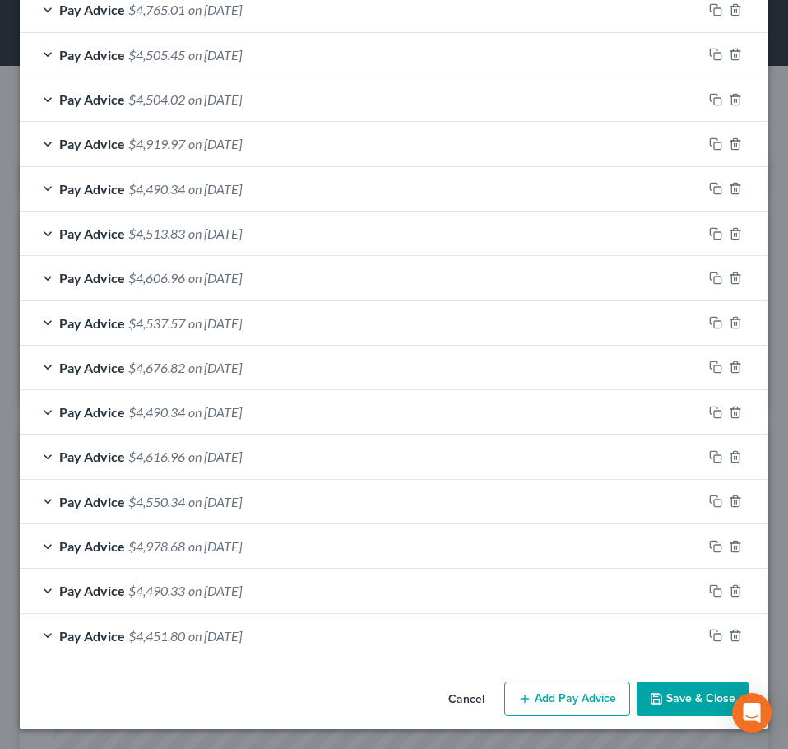
click at [533, 689] on button "Add Pay Advice" at bounding box center [567, 698] width 126 height 35
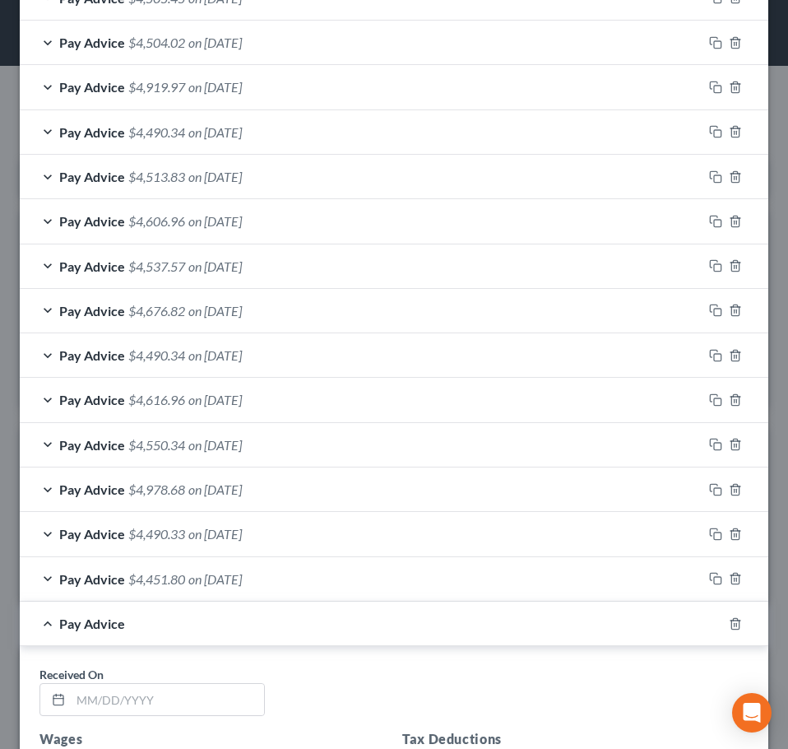
scroll to position [1150, 0]
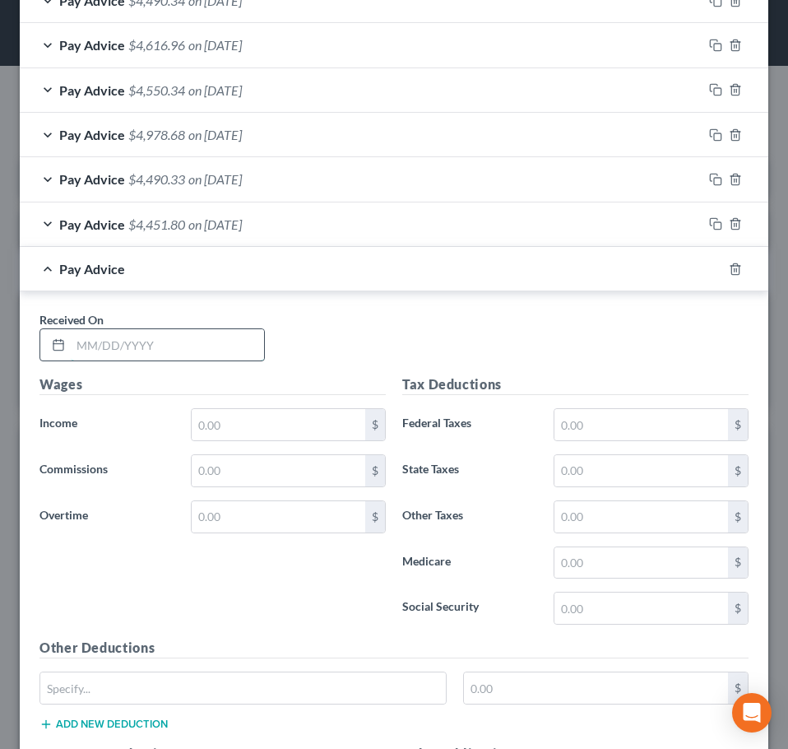
click at [208, 341] on input "text" at bounding box center [167, 344] width 193 height 31
type input "08/08/2025"
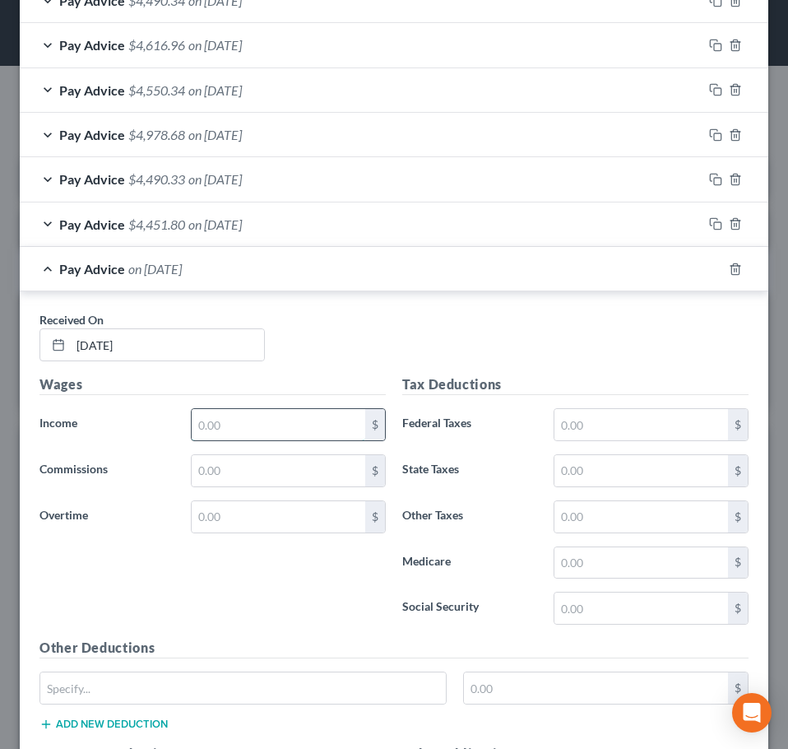
click at [265, 419] on input "text" at bounding box center [279, 424] width 174 height 31
type input "6,159.98"
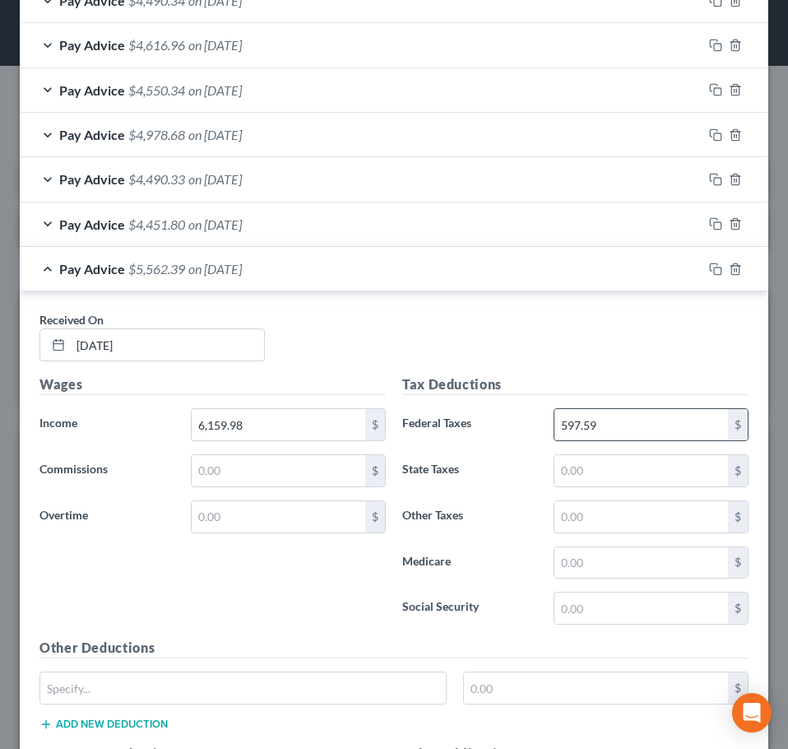
type input "597.59"
type input "238.88"
type input "84.51"
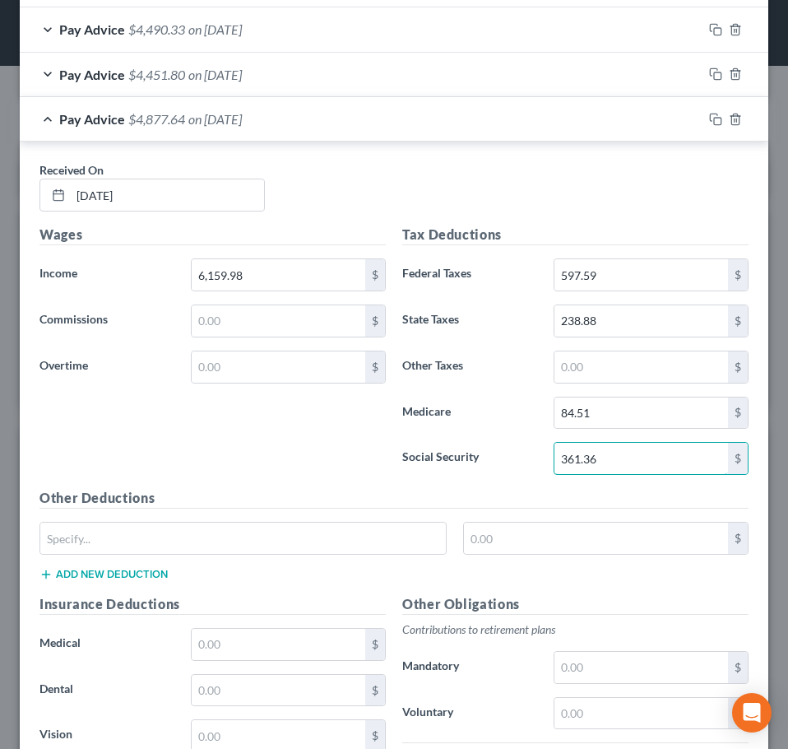
scroll to position [1315, 0]
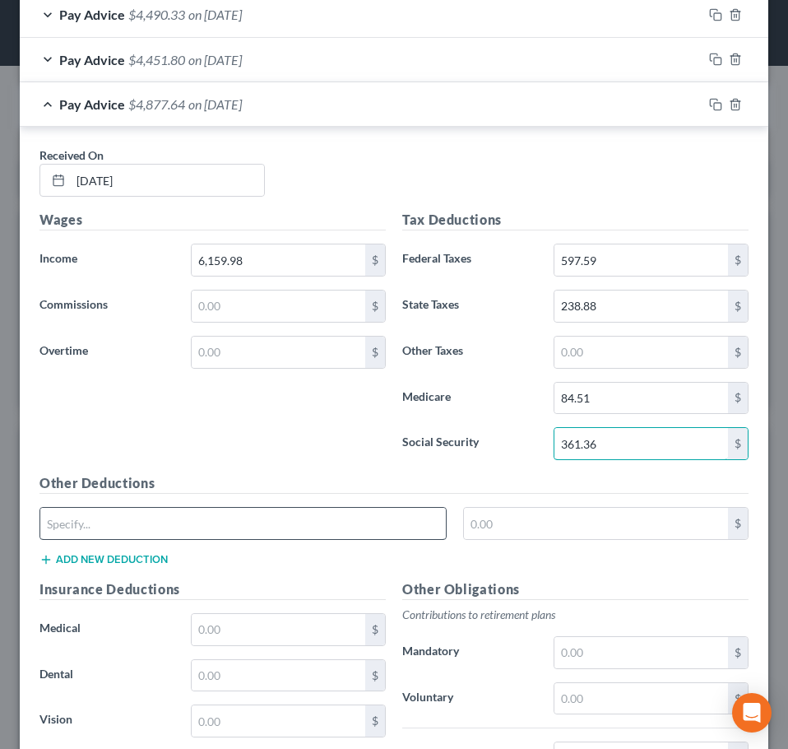
type input "361.36"
click at [360, 514] on input "text" at bounding box center [243, 523] width 406 height 31
type input "CO Paid Family Leave"
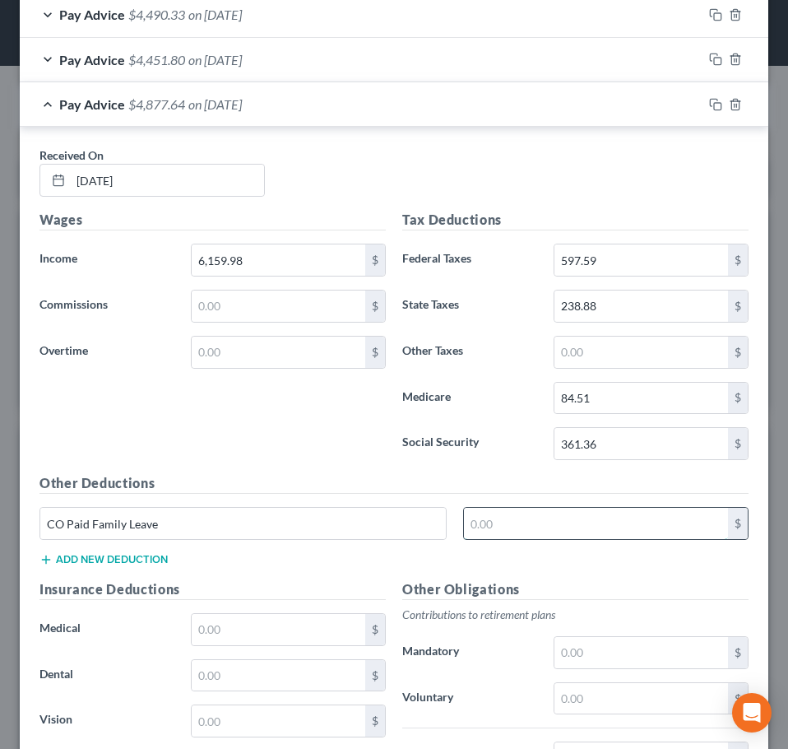
click at [502, 530] on input "text" at bounding box center [596, 523] width 265 height 31
type input "27.28"
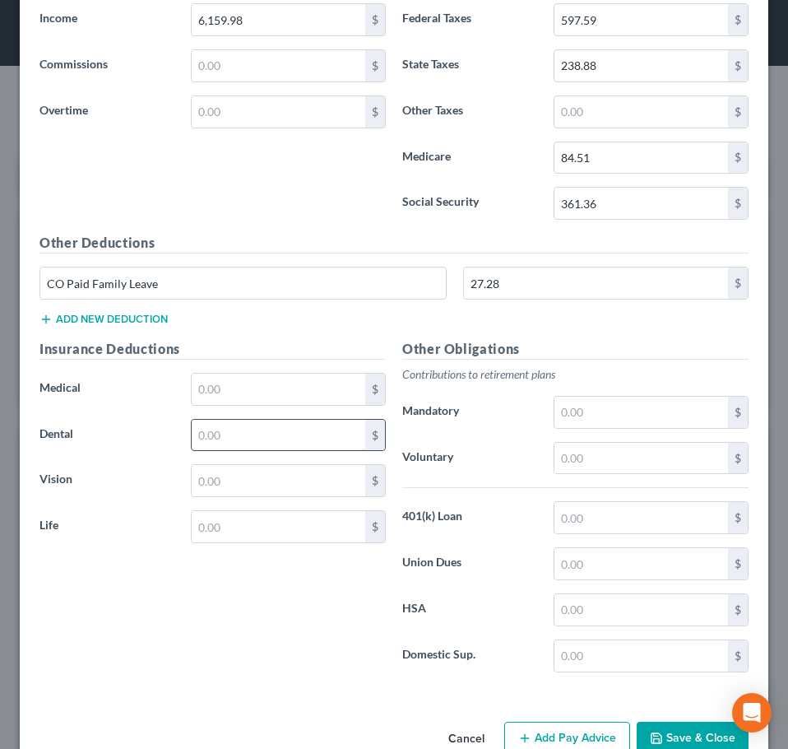
scroll to position [1594, 0]
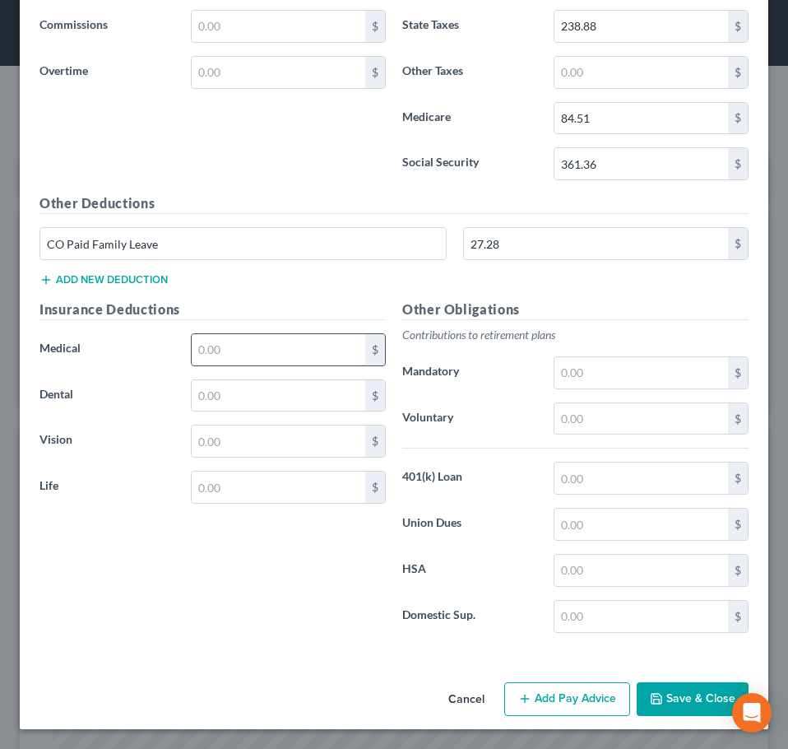
click at [311, 359] on input "text" at bounding box center [279, 349] width 174 height 31
click at [288, 350] on input "213.23" at bounding box center [279, 349] width 174 height 31
type input "210.23"
type input "27.50"
type input "10.00"
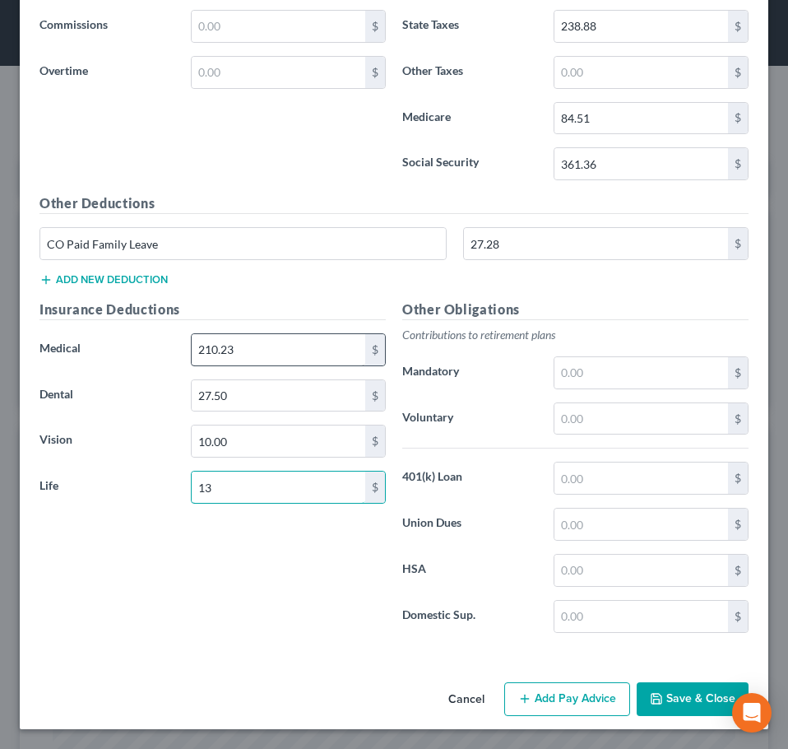
type input "13.86"
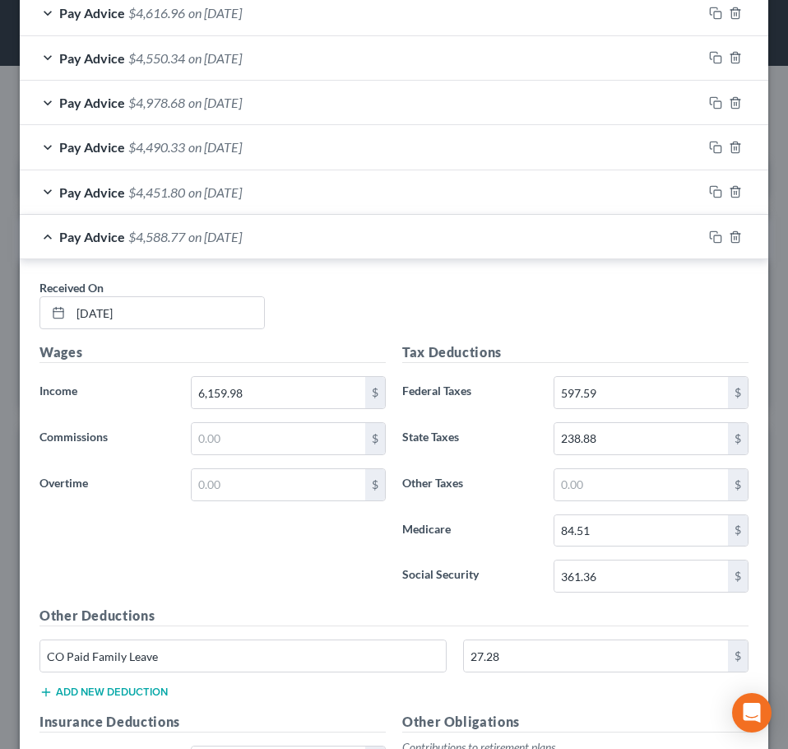
scroll to position [1183, 0]
click at [406, 295] on div "Received On * 08/08/2025" at bounding box center [394, 309] width 726 height 63
click at [456, 248] on div "Pay Advice $4,588.77 on 08/08/2025" at bounding box center [361, 236] width 683 height 44
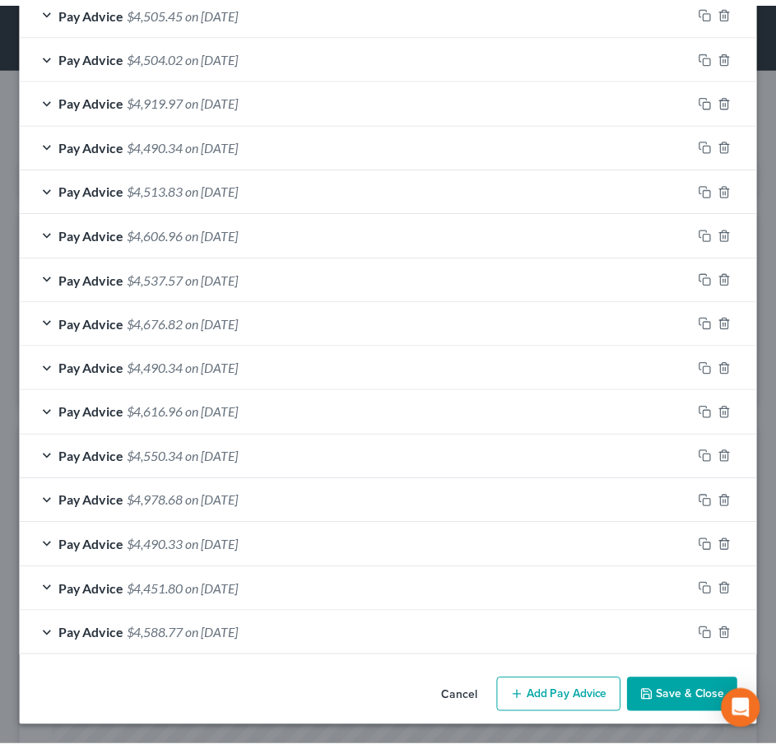
scroll to position [783, 0]
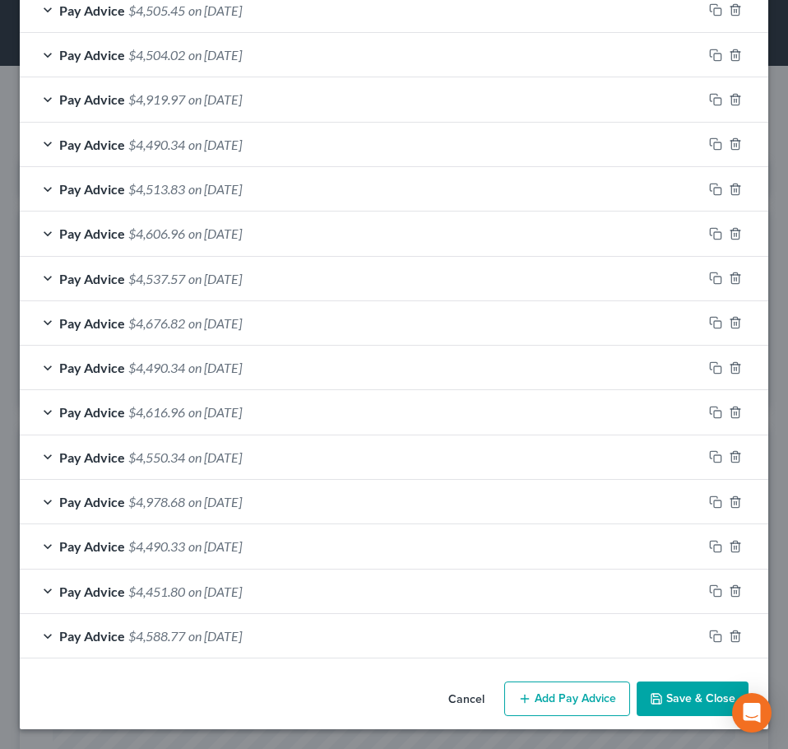
click at [668, 702] on button "Save & Close" at bounding box center [693, 698] width 112 height 35
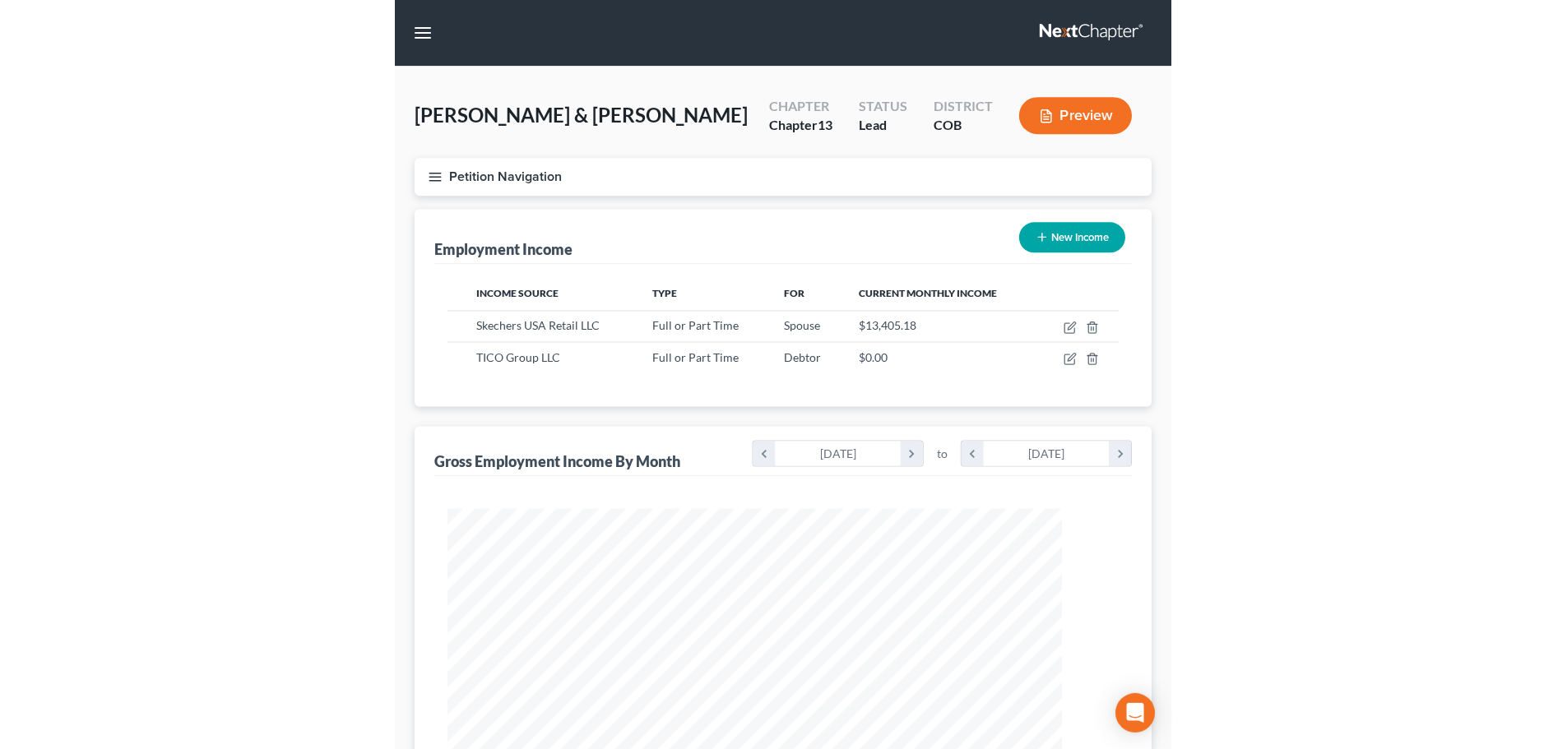
scroll to position [822385, 822045]
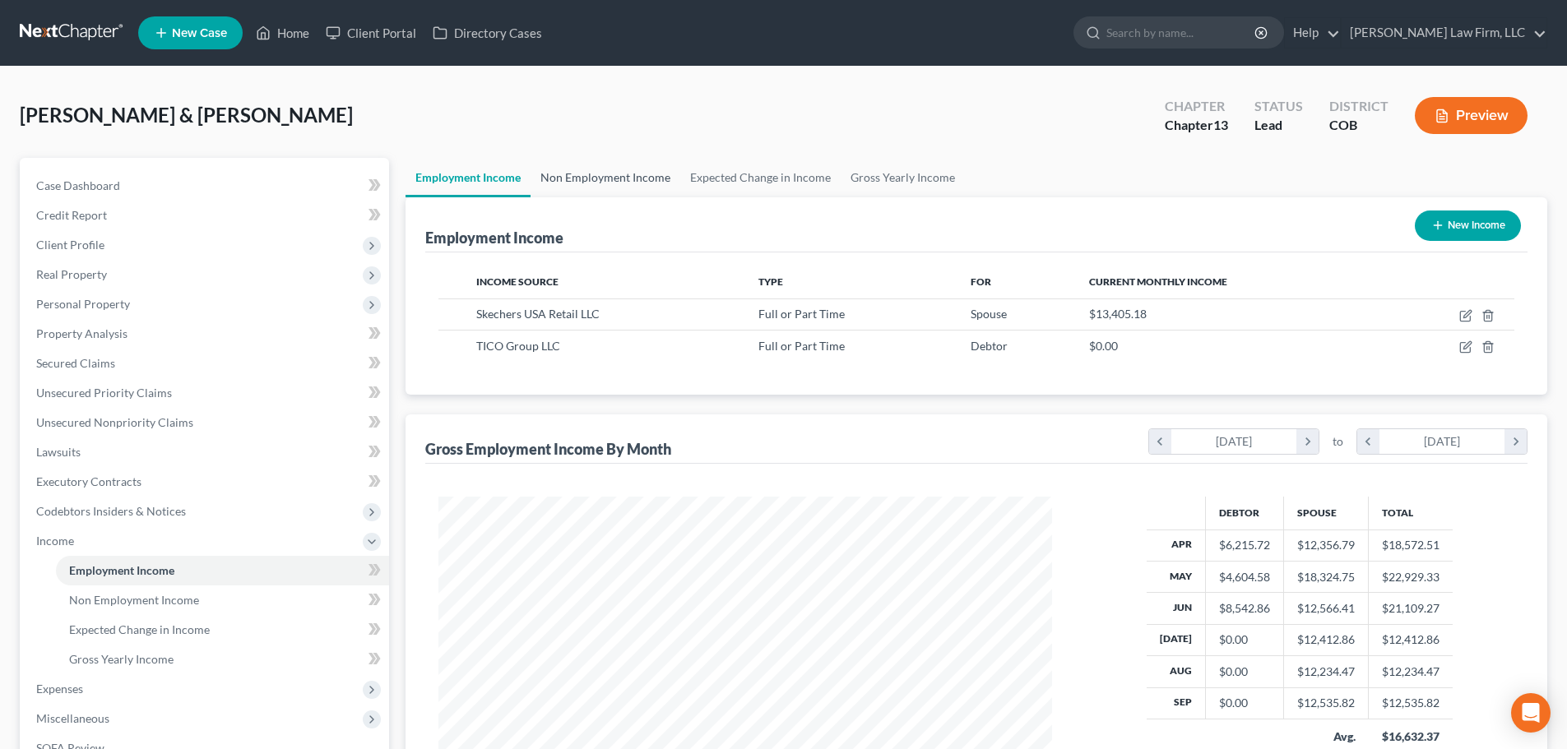
click at [643, 186] on link "Non Employment Income" at bounding box center [606, 177] width 150 height 39
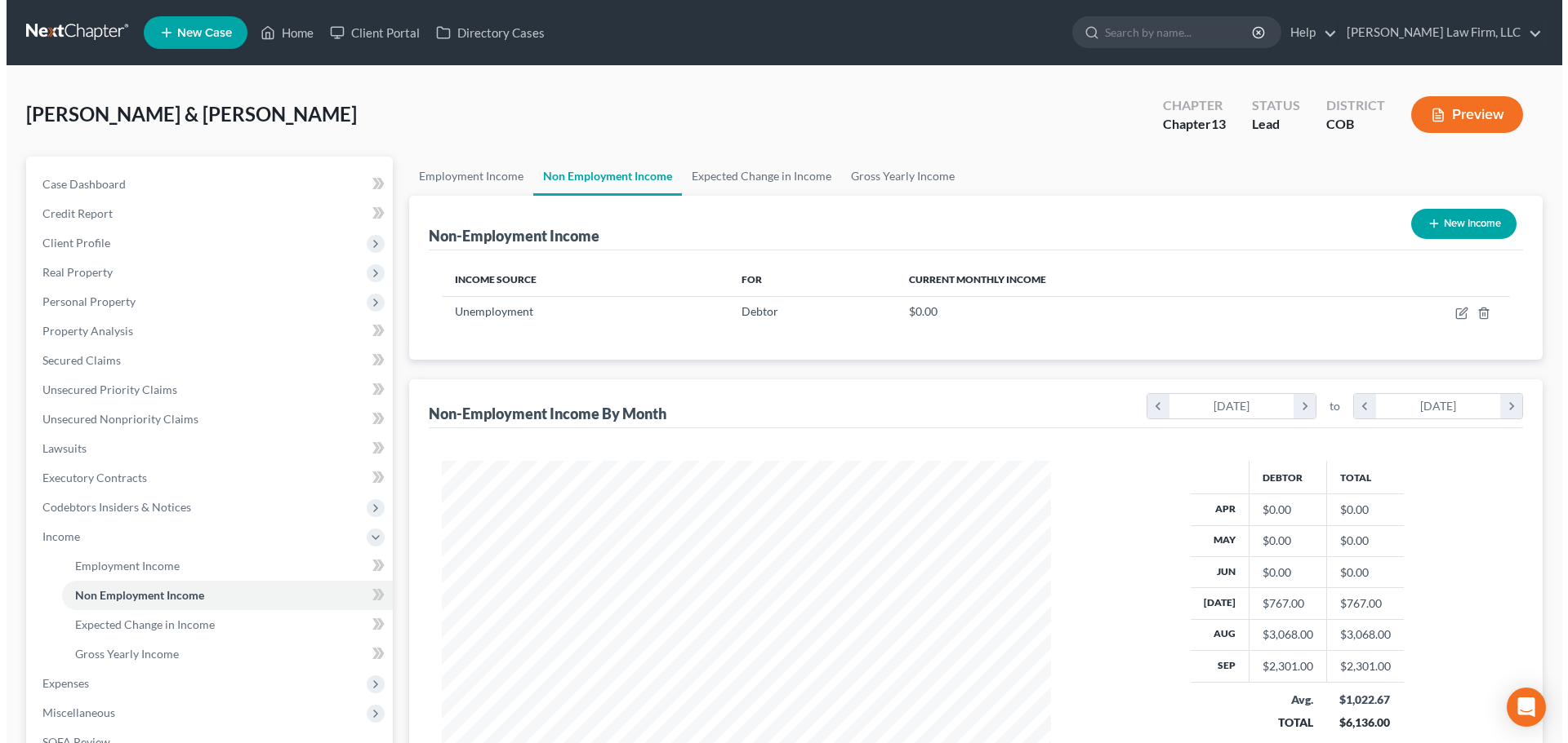
scroll to position [305, 642]
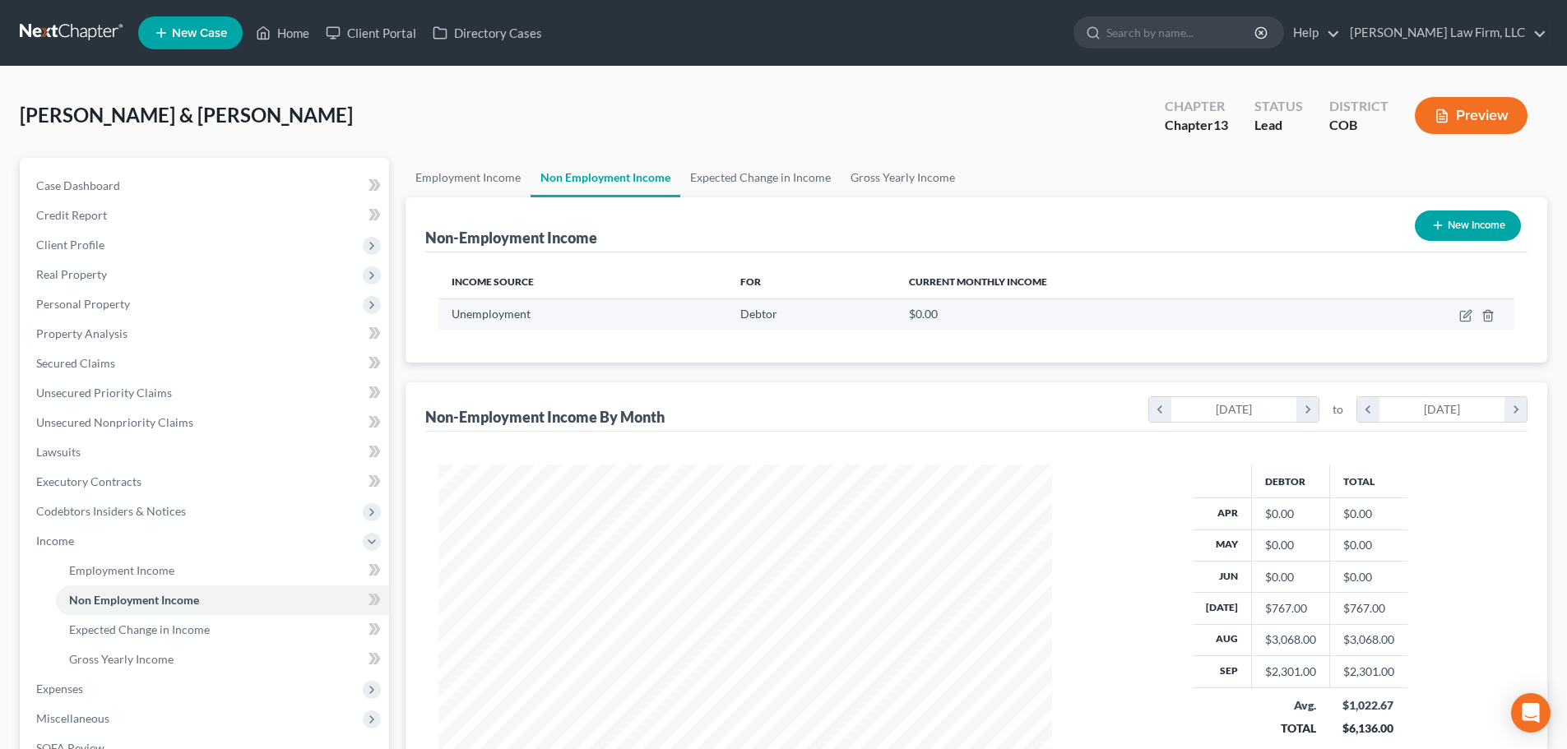
click at [1458, 322] on td at bounding box center [1424, 314] width 182 height 31
click at [1459, 320] on icon "button" at bounding box center [1465, 315] width 13 height 13
select select "0"
select select "3"
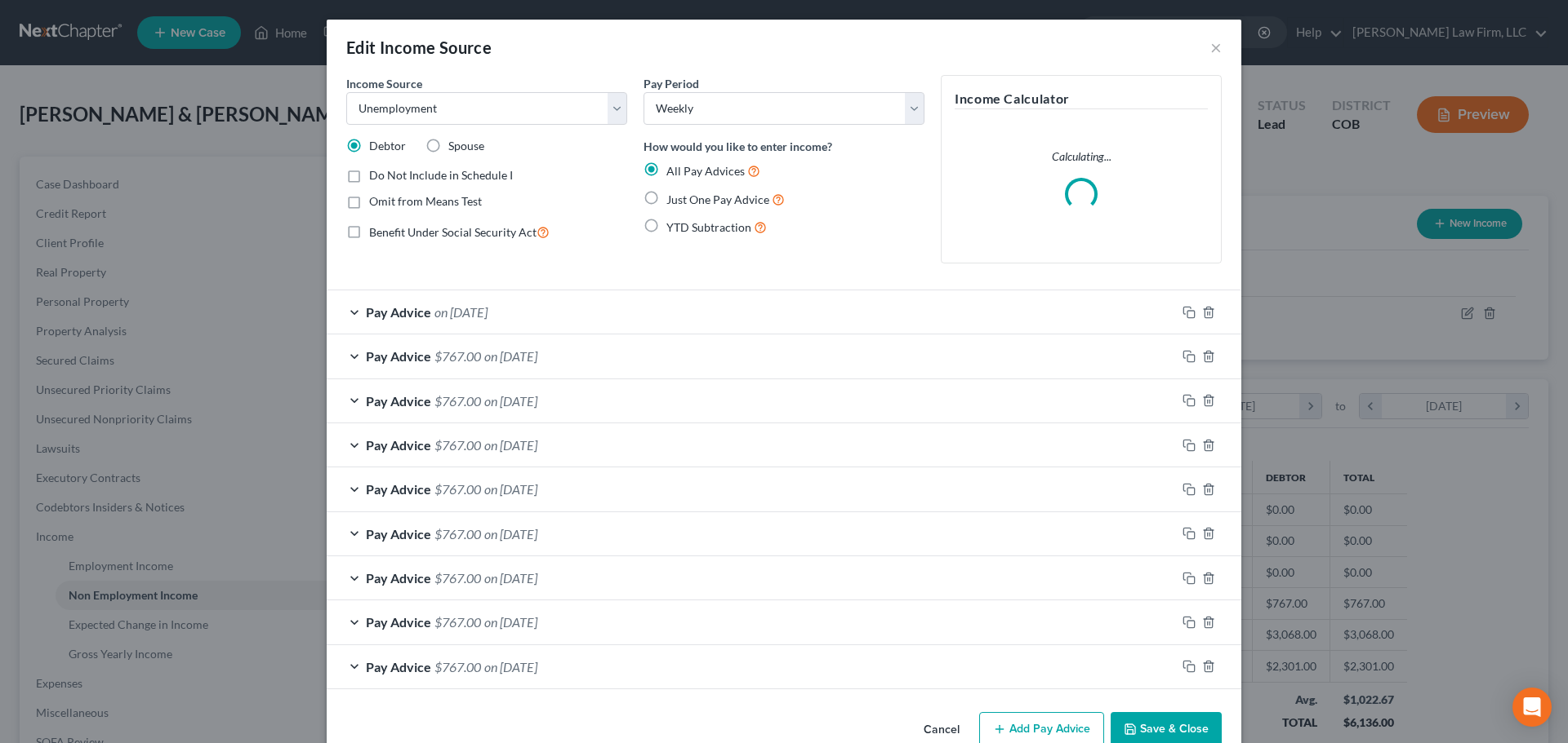
scroll to position [307, 647]
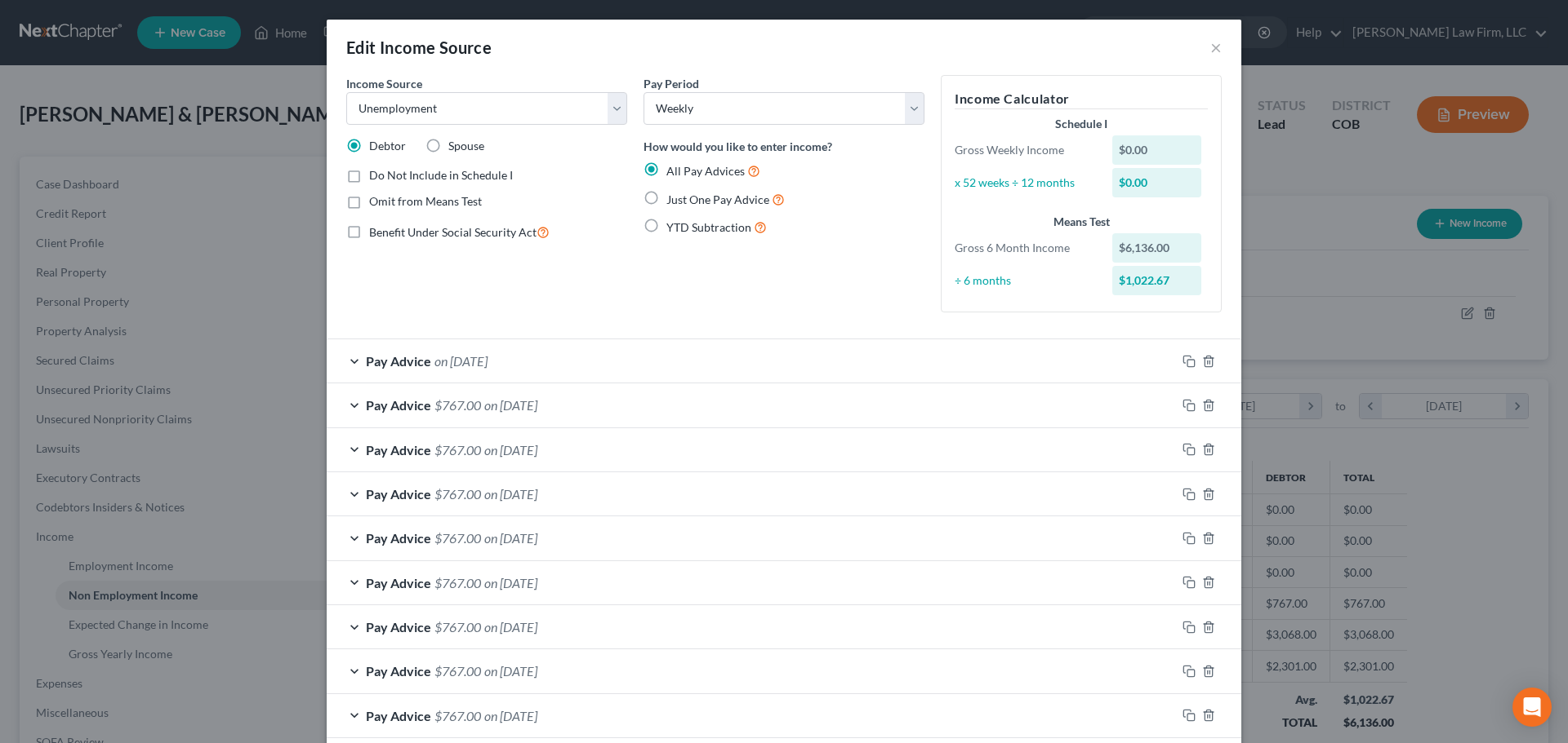
click at [470, 237] on span "Benefit Under Social Security Act" at bounding box center [453, 232] width 168 height 14
click at [386, 233] on input "Benefit Under Social Security Act" at bounding box center [380, 228] width 11 height 11
checkbox input "true"
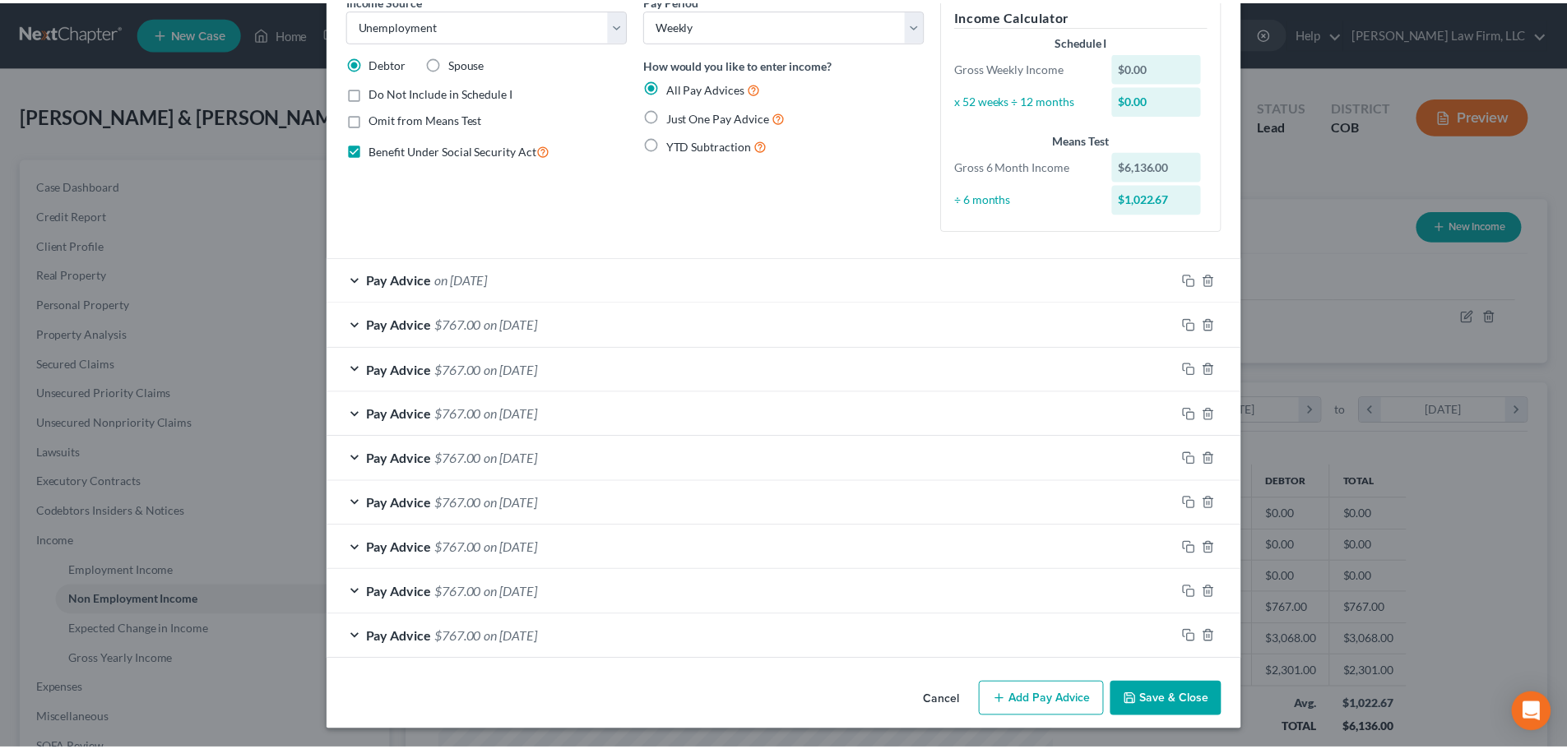
scroll to position [86, 0]
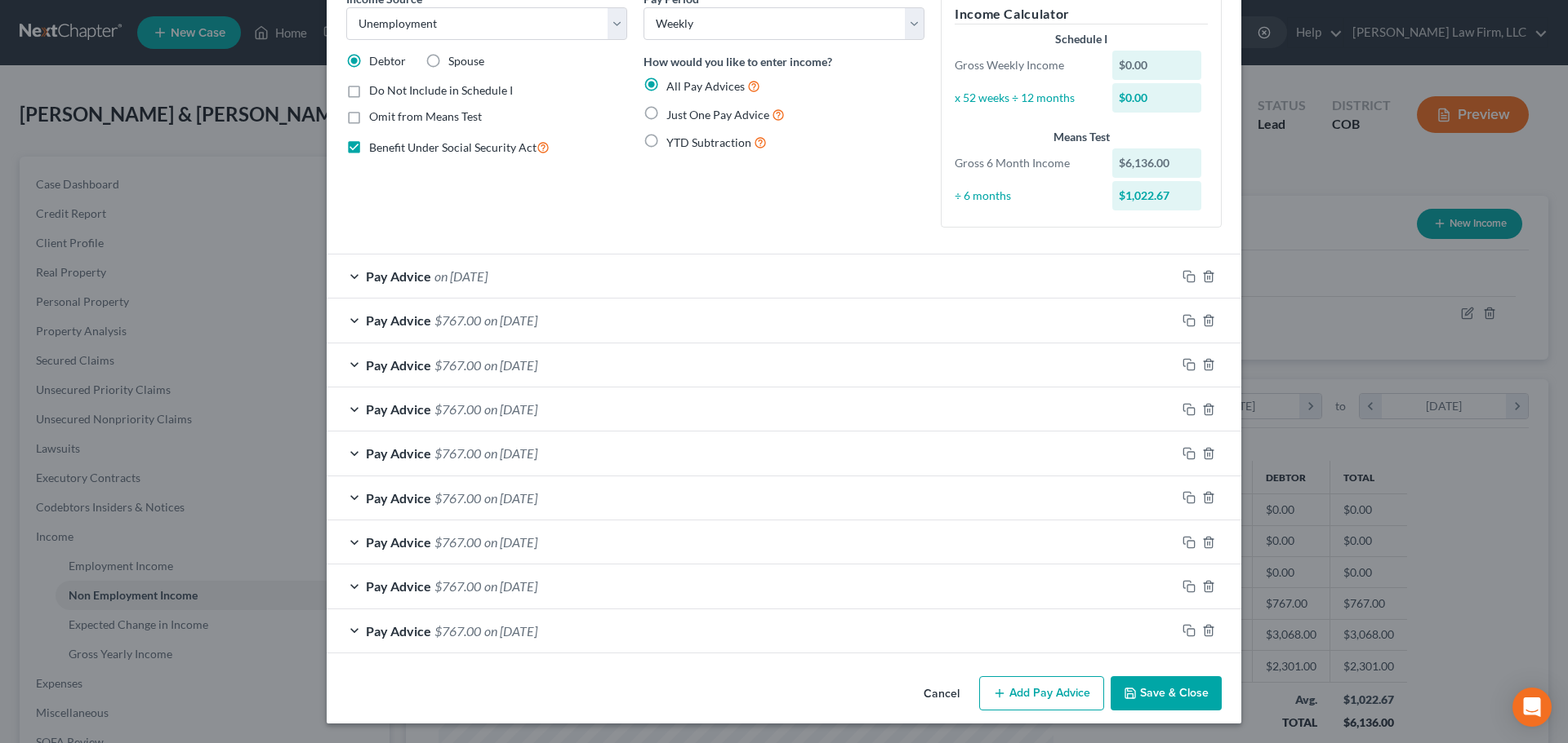
click at [1160, 692] on button "Save & Close" at bounding box center [1166, 693] width 111 height 35
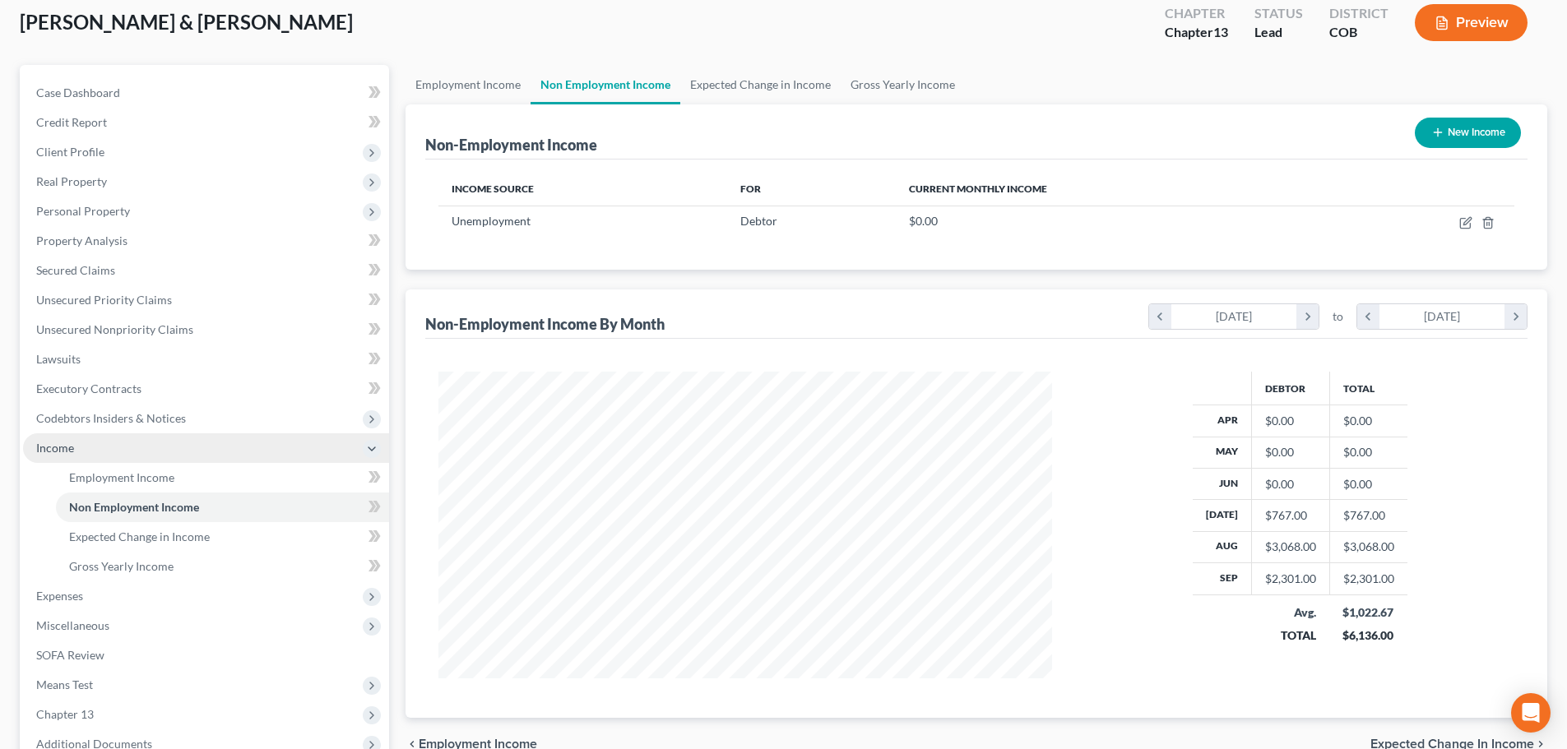
scroll to position [165, 0]
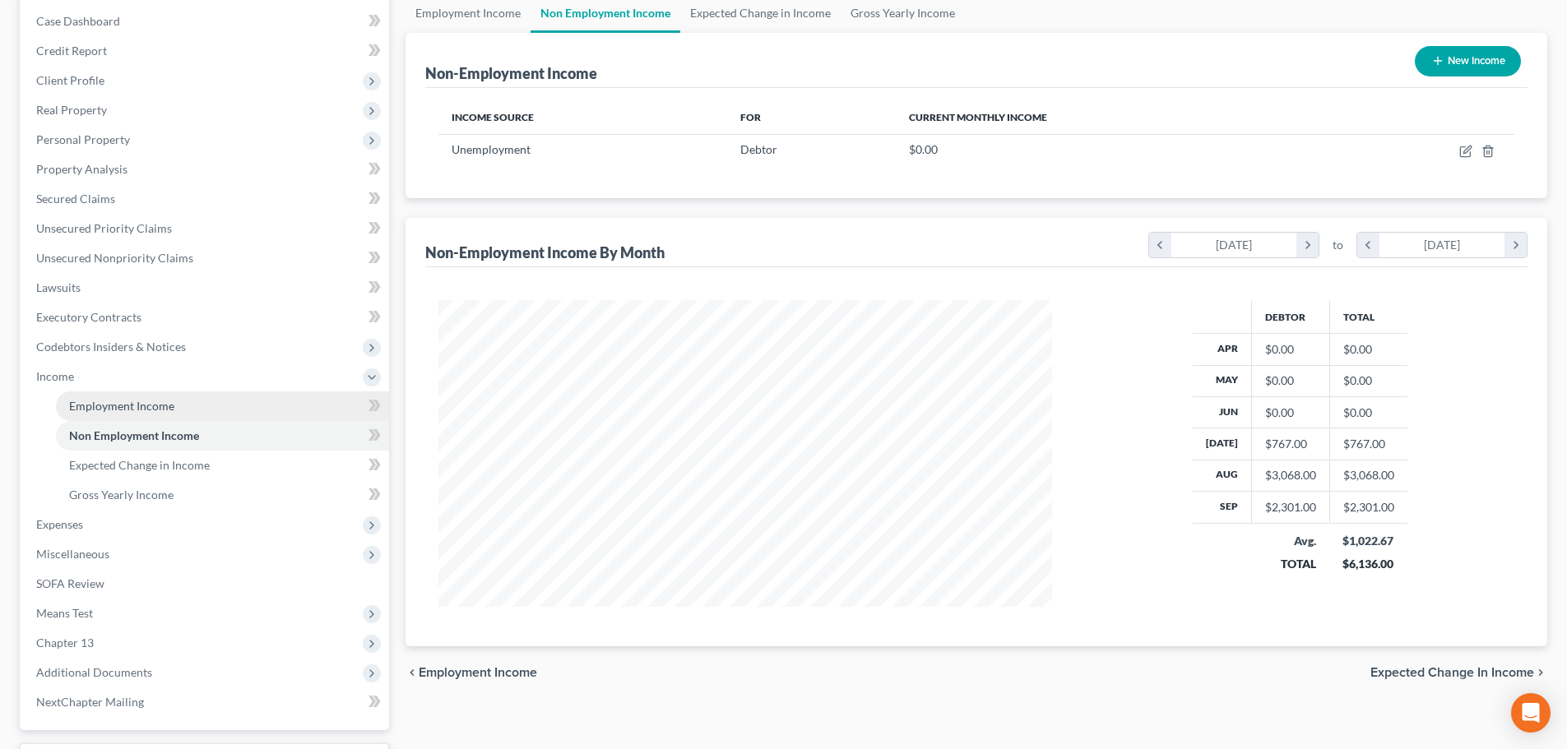
click at [123, 407] on span "Employment Income" at bounding box center [121, 406] width 105 height 14
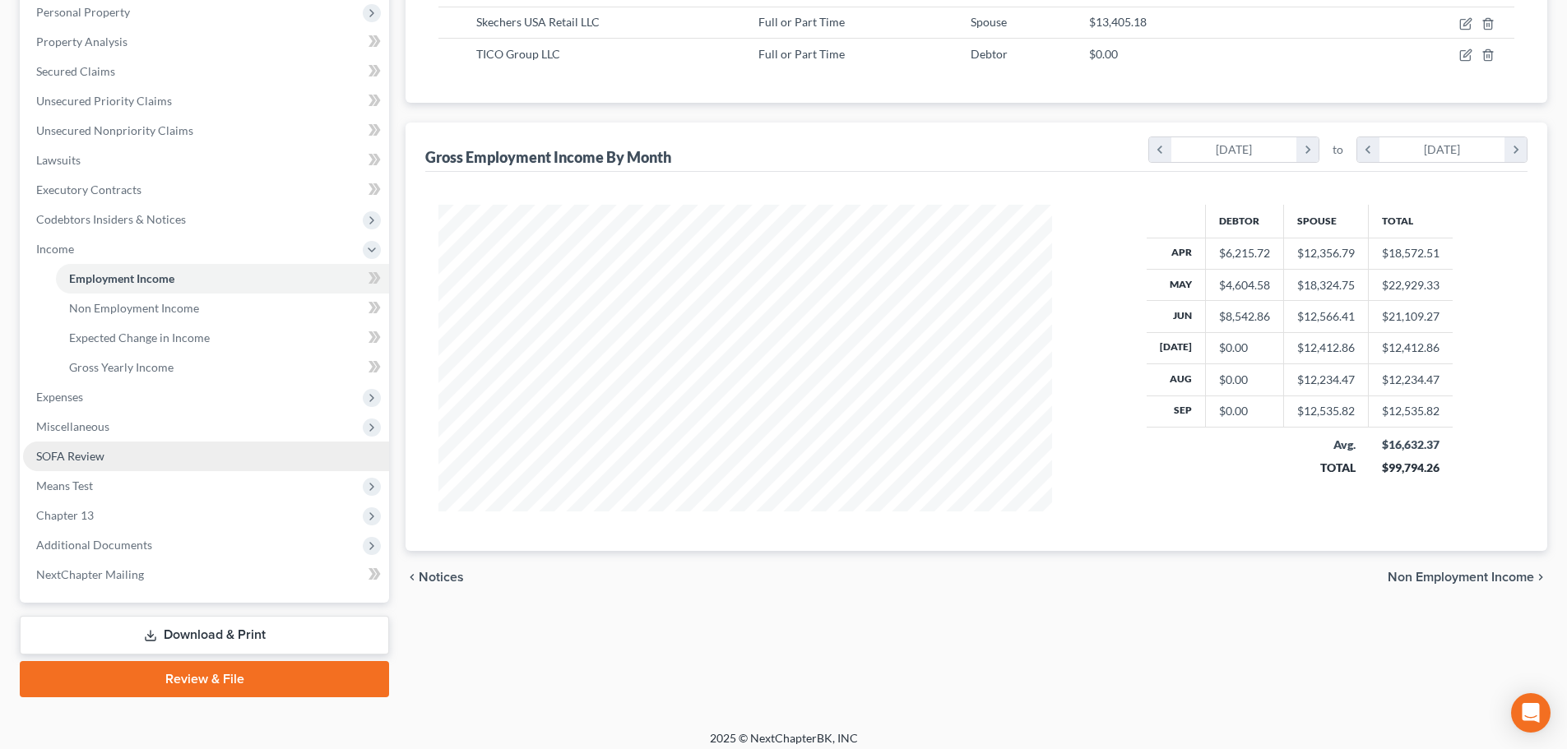
scroll to position [303, 0]
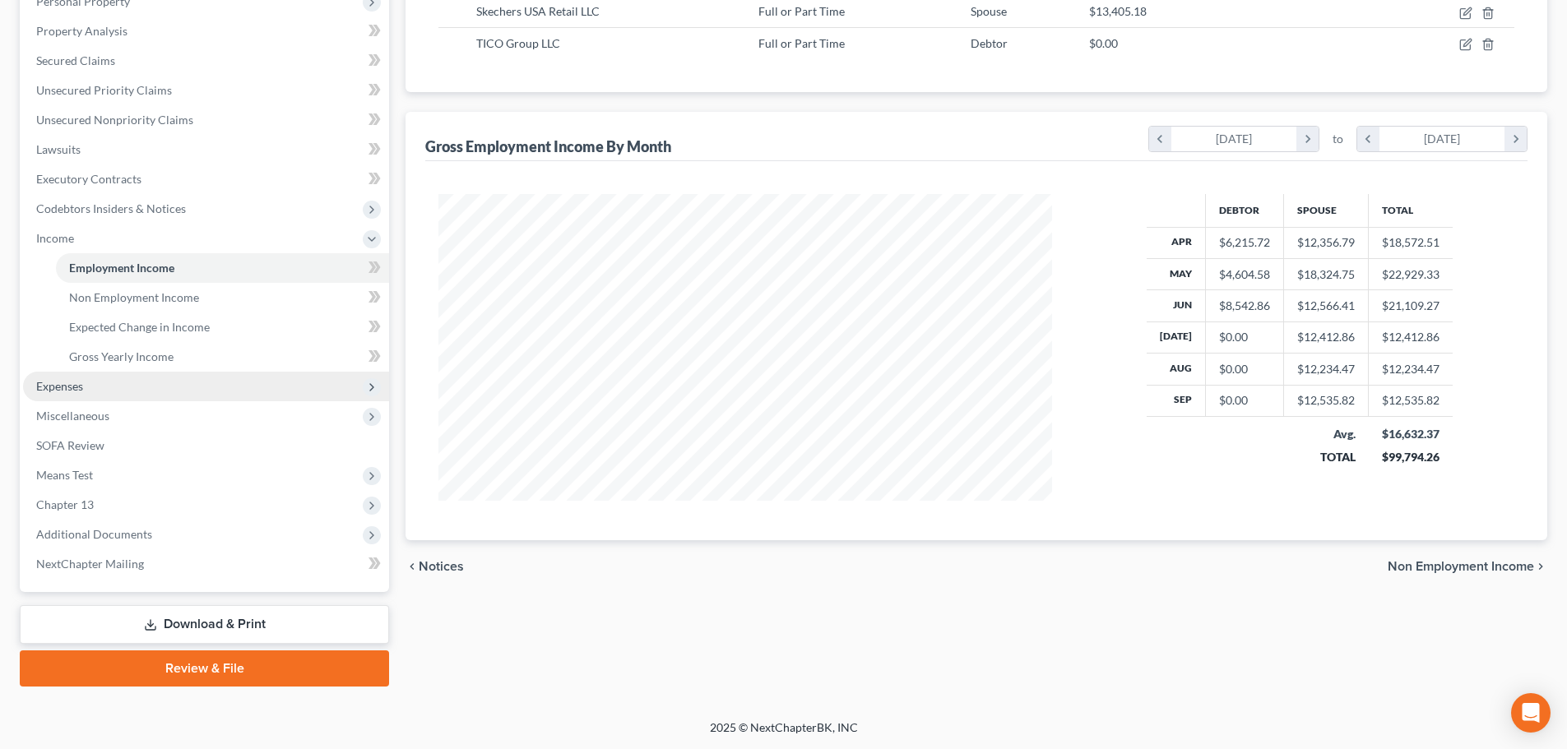
click at [111, 399] on span "Expenses" at bounding box center [206, 387] width 366 height 30
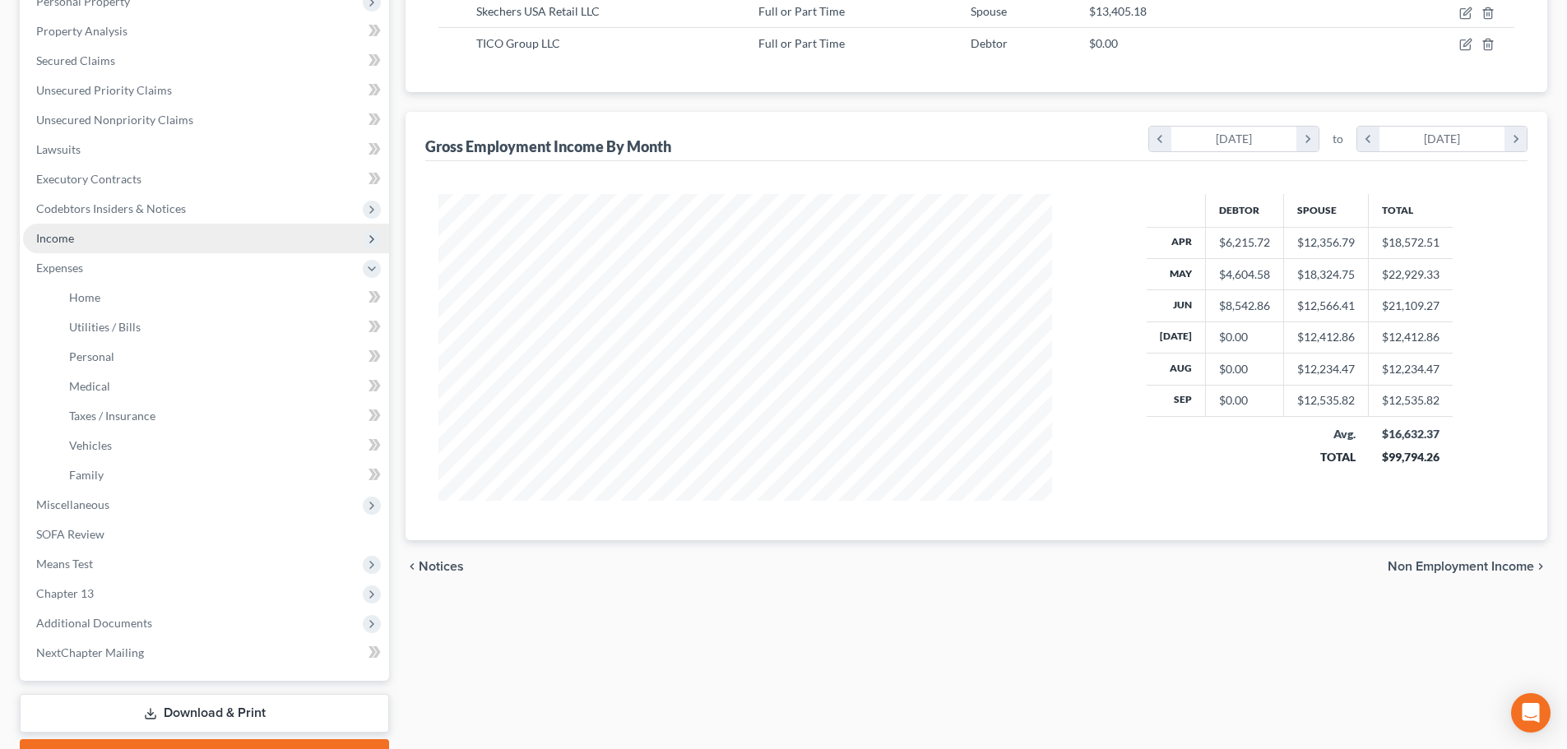
click at [144, 243] on span "Income" at bounding box center [206, 239] width 366 height 30
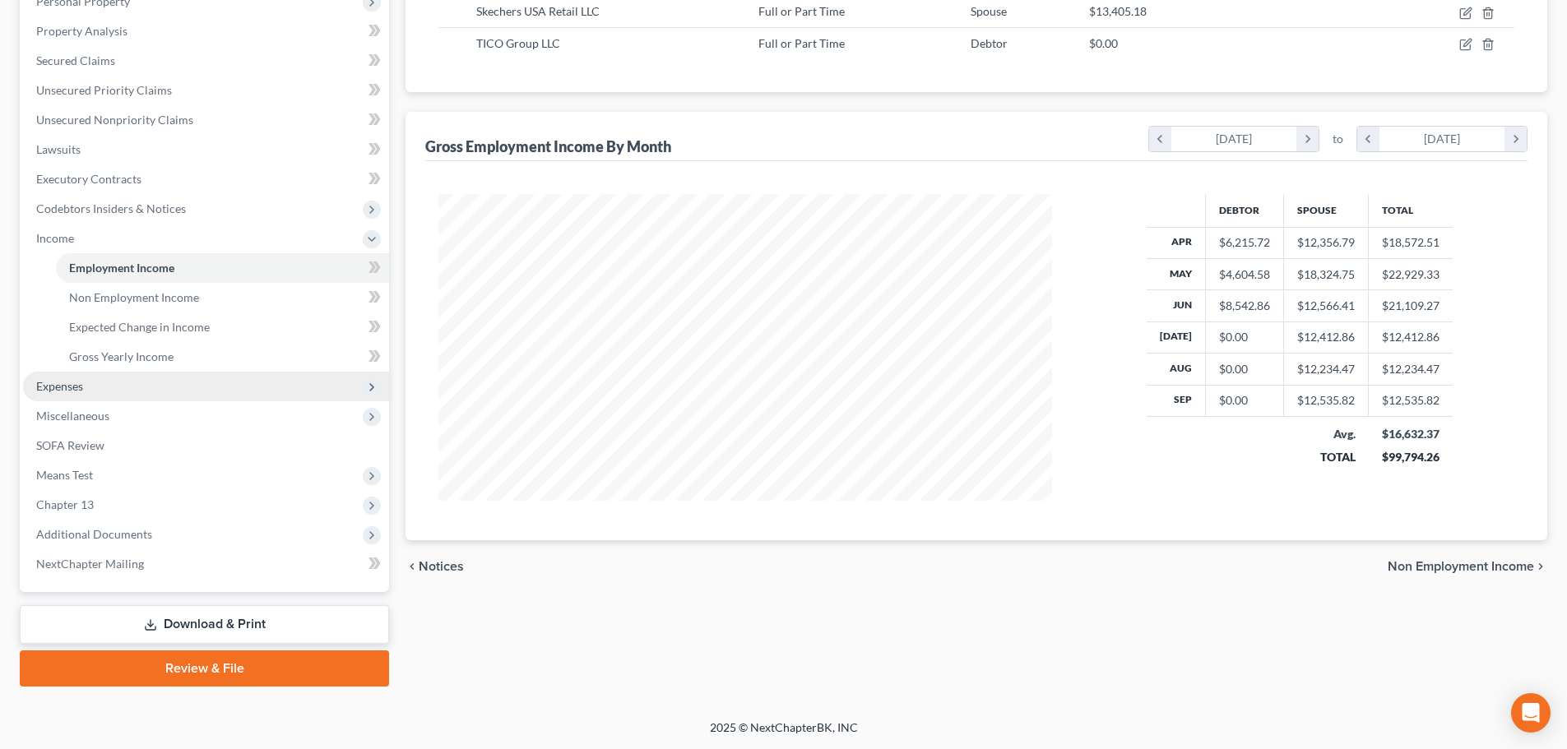
click at [95, 390] on span "Expenses" at bounding box center [206, 387] width 366 height 30
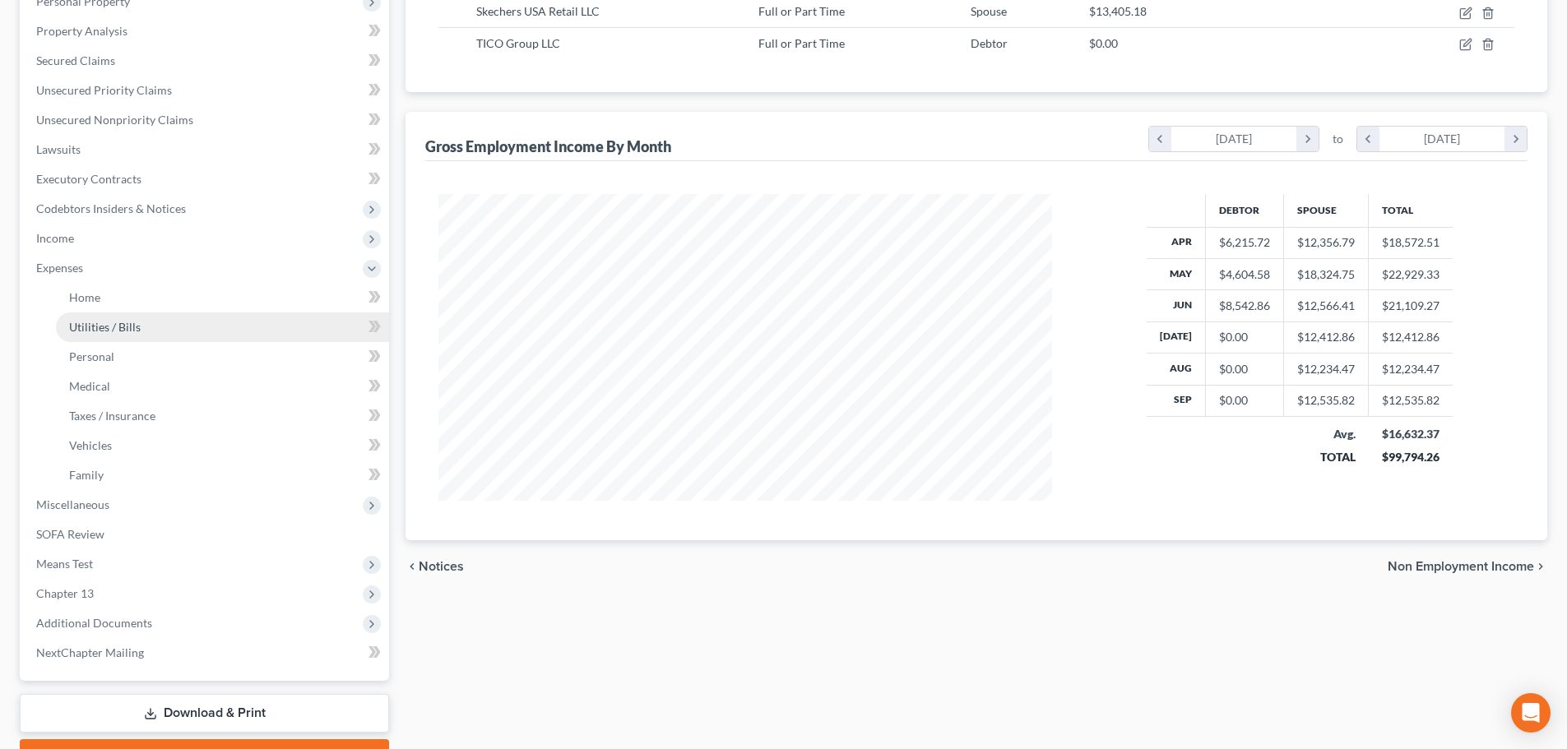
click at [147, 325] on link "Utilities / Bills" at bounding box center [222, 328] width 333 height 30
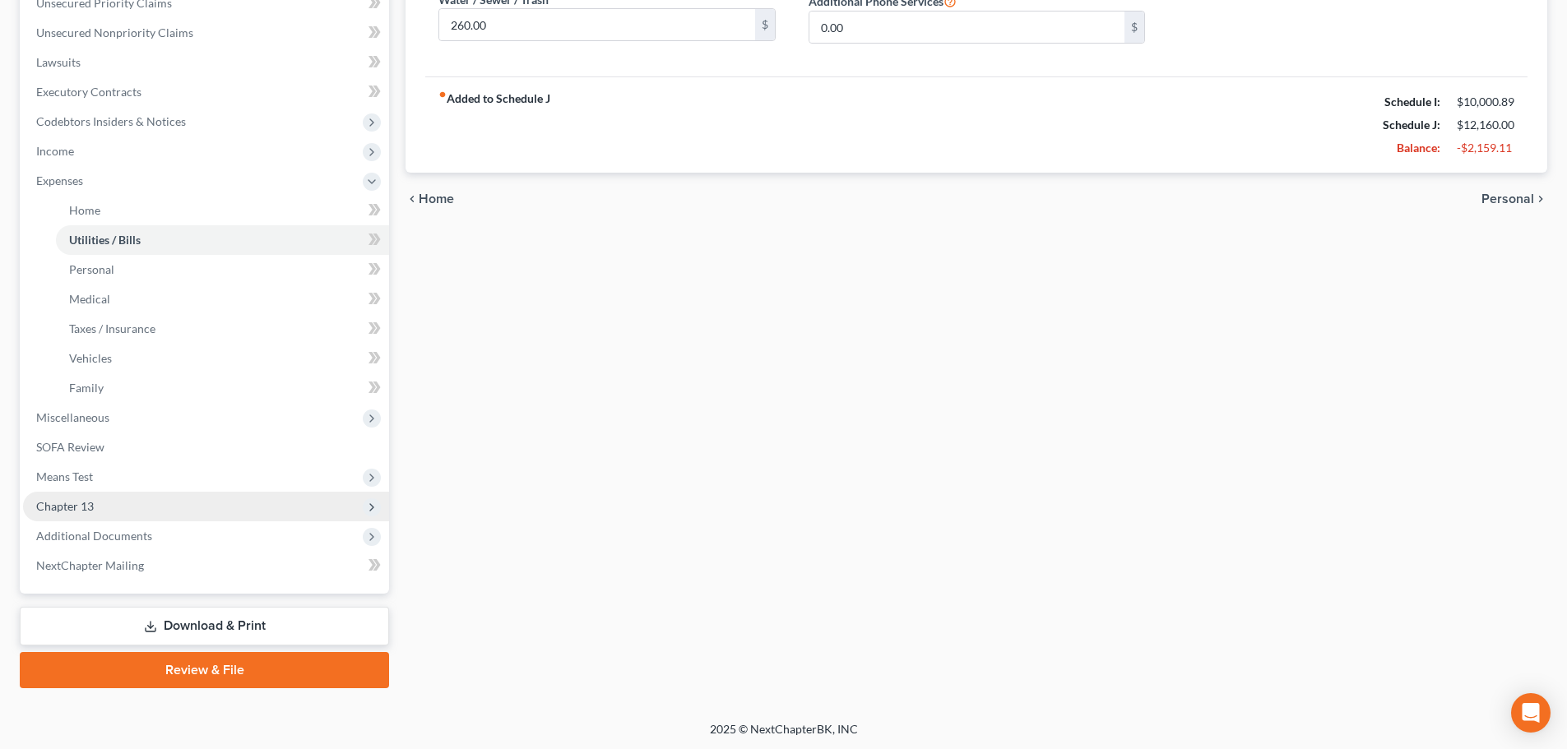
scroll to position [392, 0]
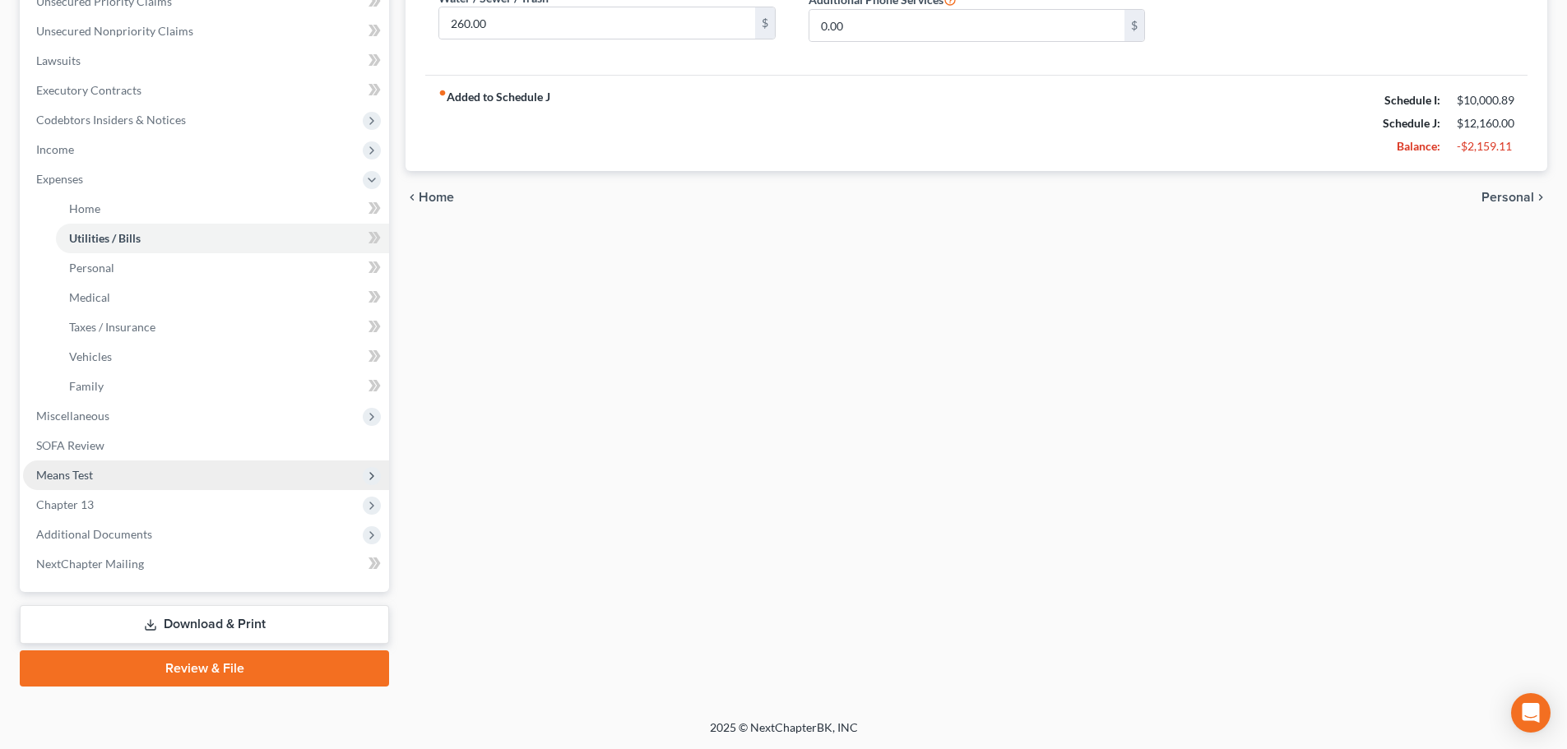
click at [112, 485] on span "Means Test" at bounding box center [206, 476] width 366 height 30
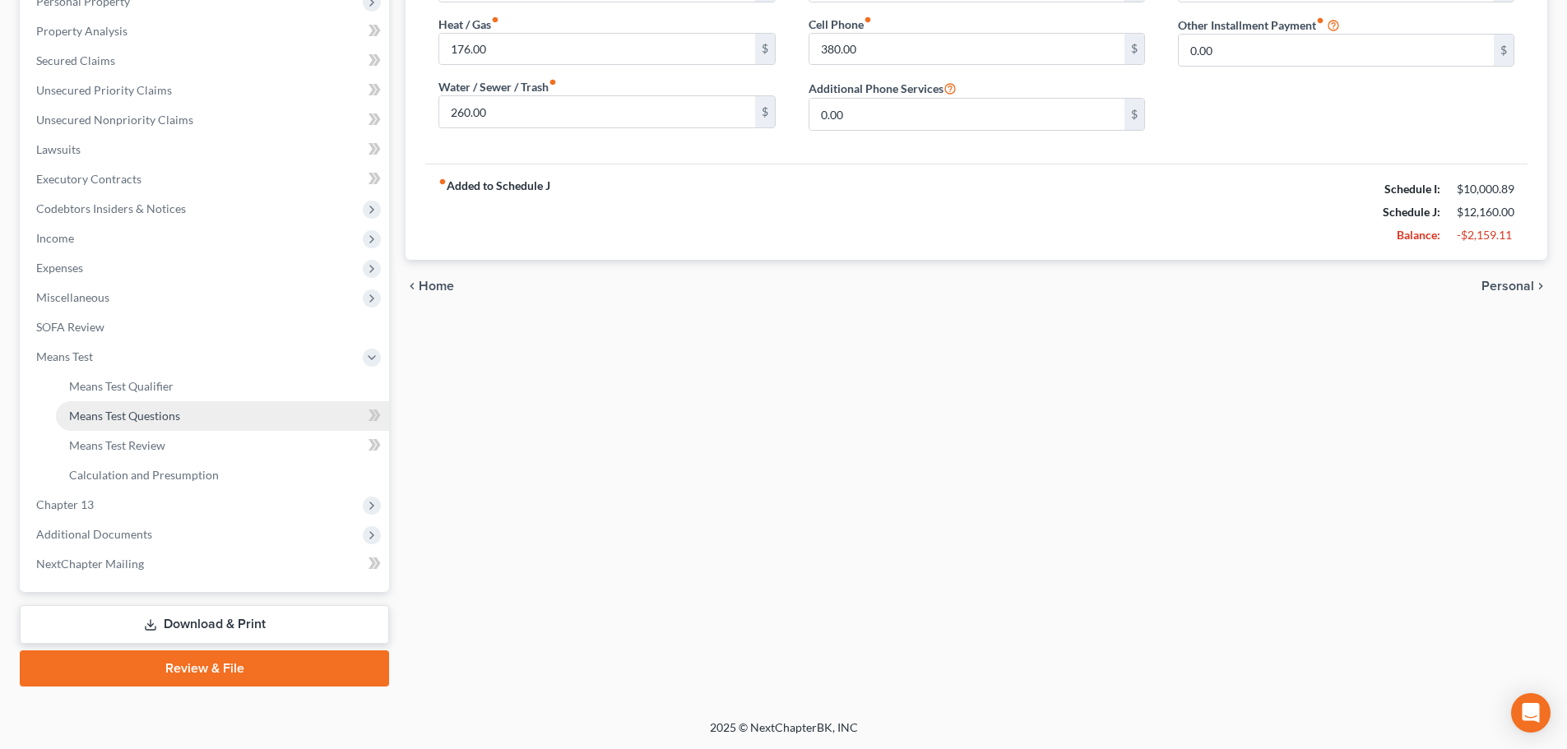
click at [133, 426] on link "Means Test Questions" at bounding box center [222, 416] width 333 height 30
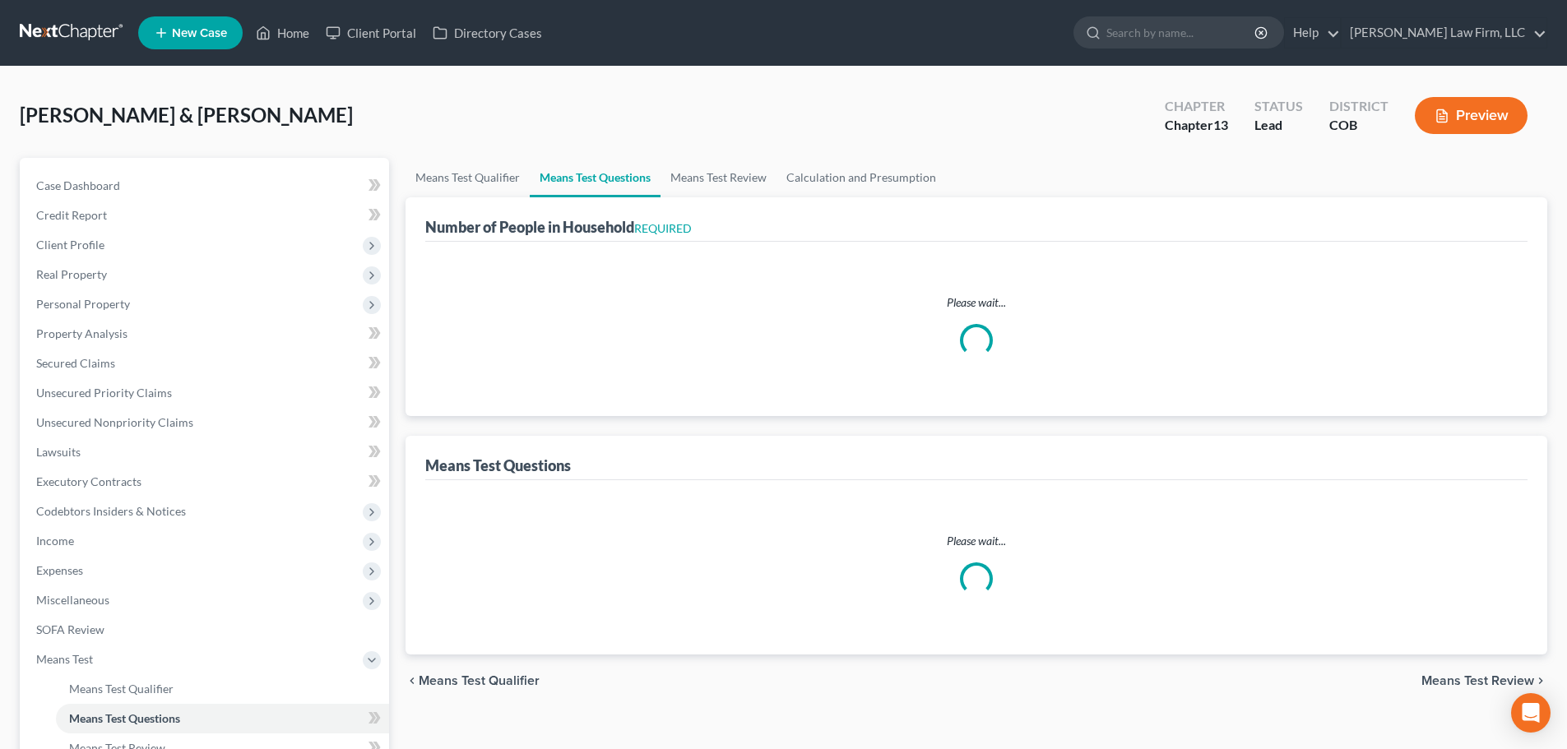
select select "0"
select select "60"
select select "1"
select select "60"
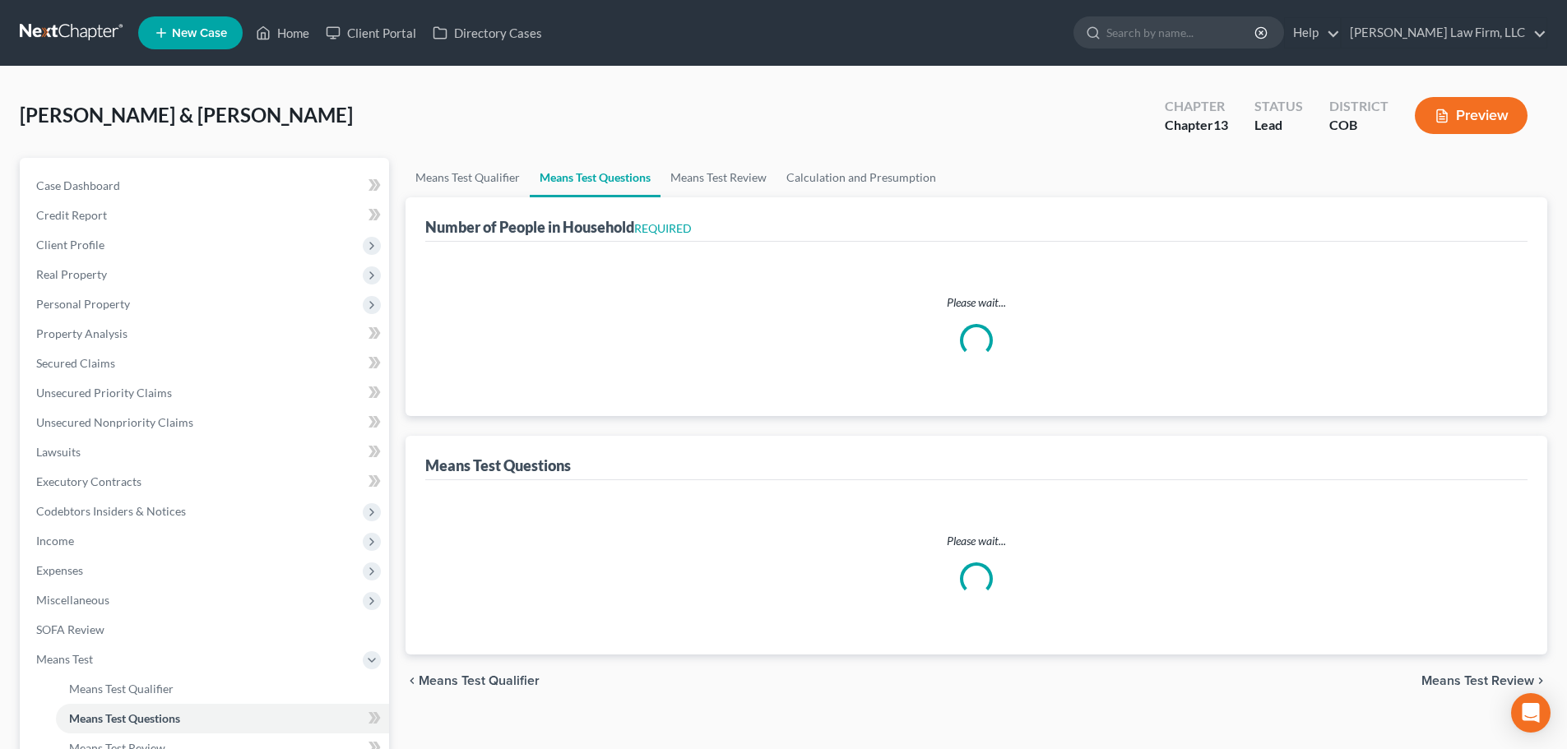
select select "0"
select select "60"
select select "0"
select select "60"
select select "2"
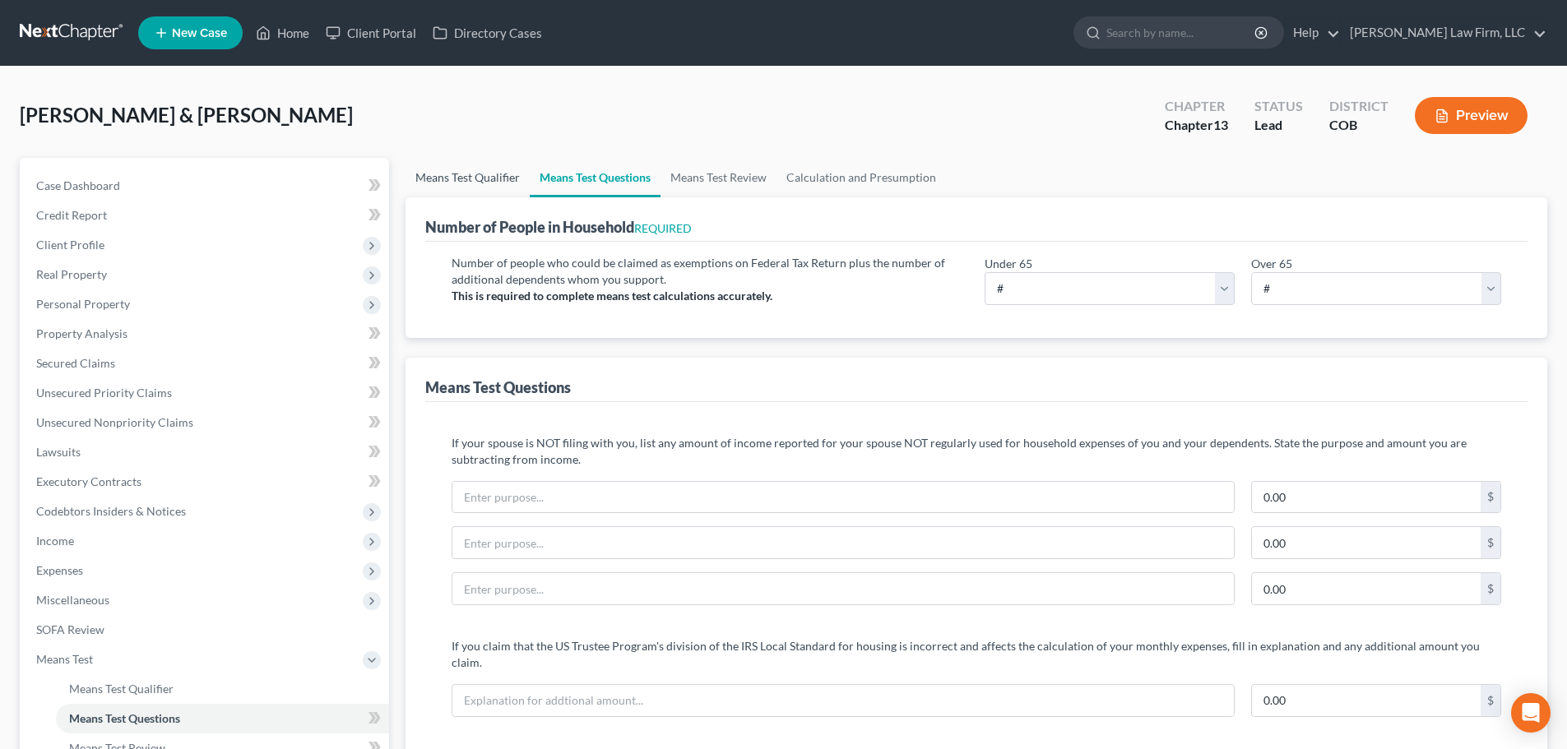
click at [502, 181] on link "Means Test Qualifier" at bounding box center [468, 177] width 124 height 39
